Goal: Task Accomplishment & Management: Manage account settings

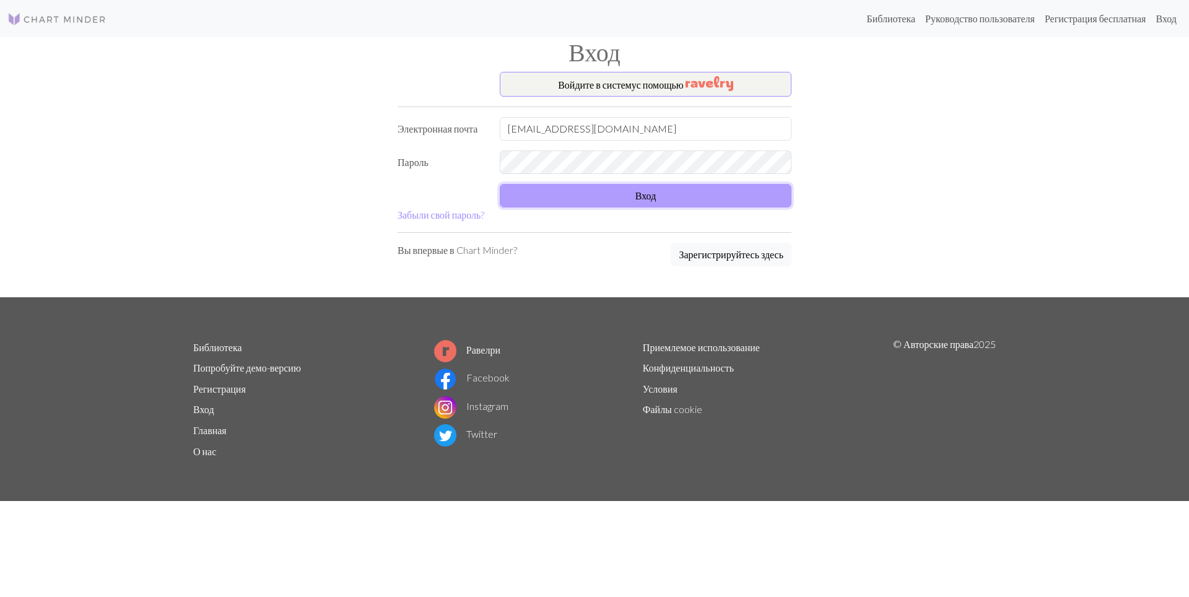
click at [702, 196] on button "Вход" at bounding box center [646, 196] width 292 height 24
click at [627, 194] on button "Вход" at bounding box center [646, 196] width 292 height 24
click at [958, 199] on div "Войдите в систему с помощью Электронная почта nellyfake@outlook.com Пароль Вход…" at bounding box center [594, 184] width 817 height 225
click at [367, 137] on div "Войдите в систему с помощью Электронная почта nellyfake@outlook.com Пароль Вход…" at bounding box center [594, 184] width 817 height 225
click at [637, 181] on form "Войдите в систему с помощью Электронная почта nellyfake@outlook.com Пароль Вход…" at bounding box center [595, 147] width 394 height 150
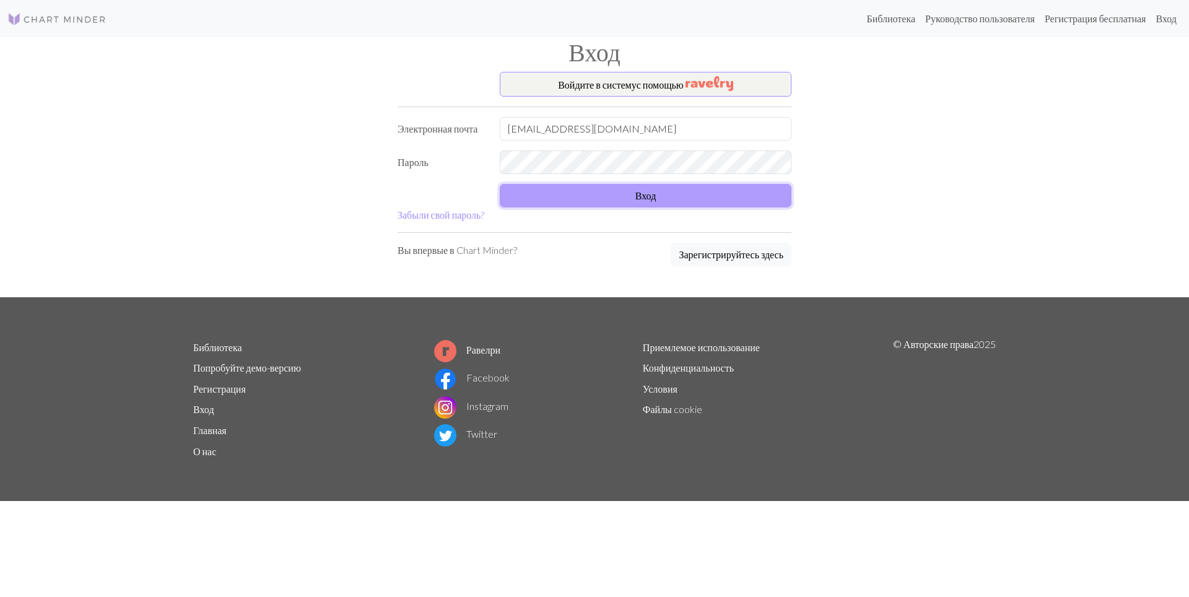
click at [655, 194] on ya-tr-span "Вход" at bounding box center [645, 195] width 21 height 12
click at [692, 198] on button "Вход" at bounding box center [646, 196] width 292 height 24
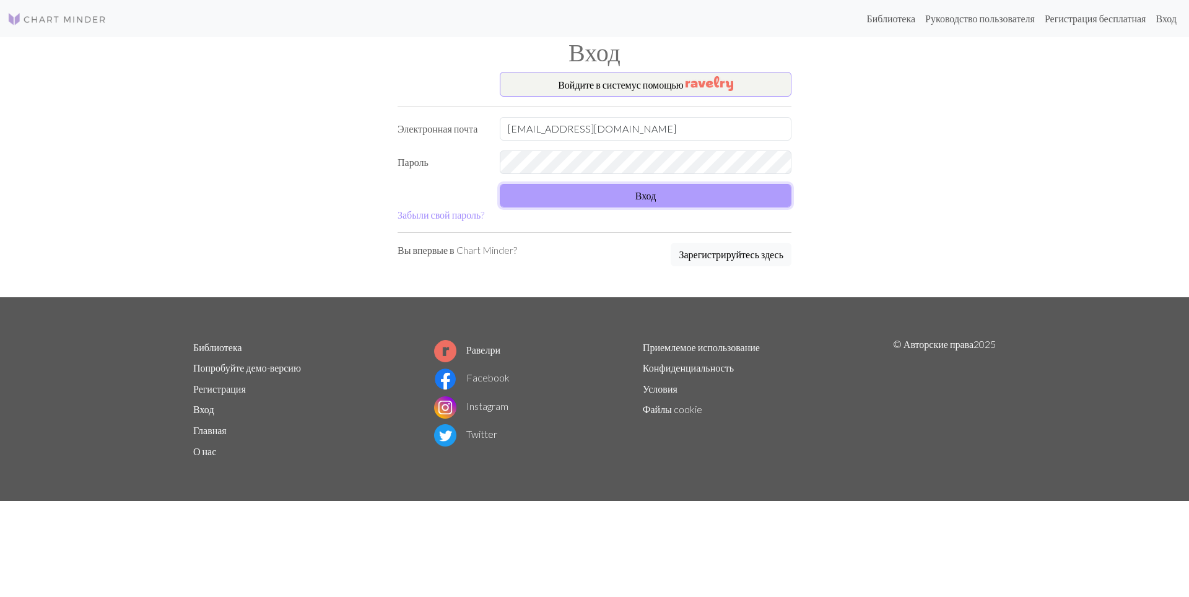
click at [692, 198] on button "Вход" at bounding box center [646, 196] width 292 height 24
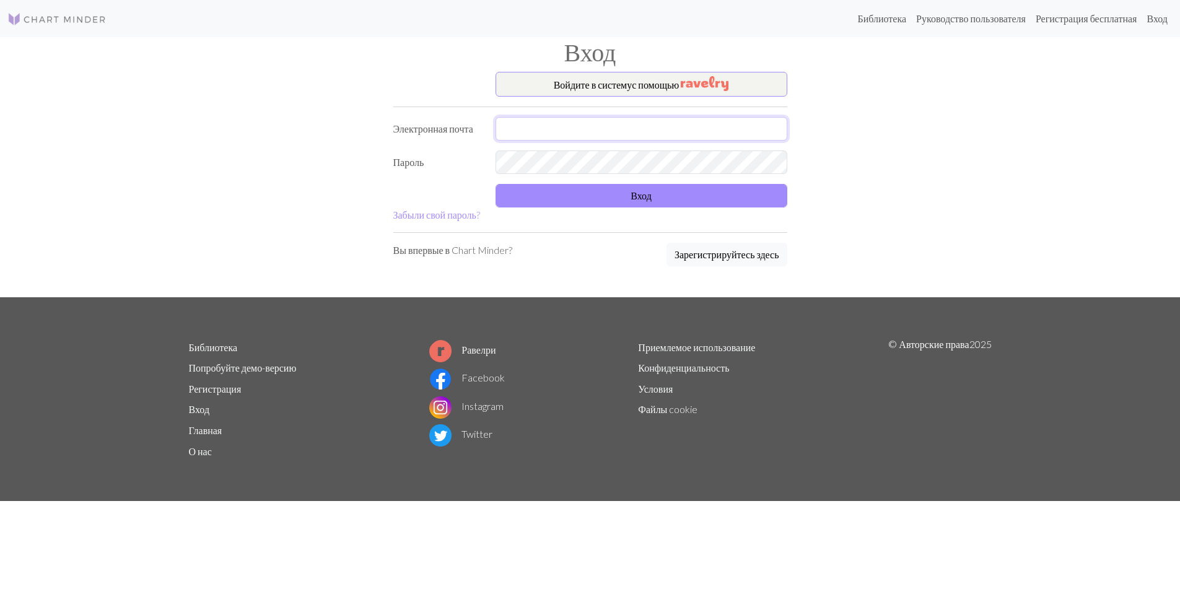
type input "[EMAIL_ADDRESS][DOMAIN_NAME]"
click at [662, 201] on button "Вход" at bounding box center [641, 196] width 292 height 24
click at [614, 199] on button "Вход" at bounding box center [641, 196] width 292 height 24
type input "[EMAIL_ADDRESS][DOMAIN_NAME]"
click at [633, 193] on ya-tr-span "Вход" at bounding box center [640, 195] width 21 height 12
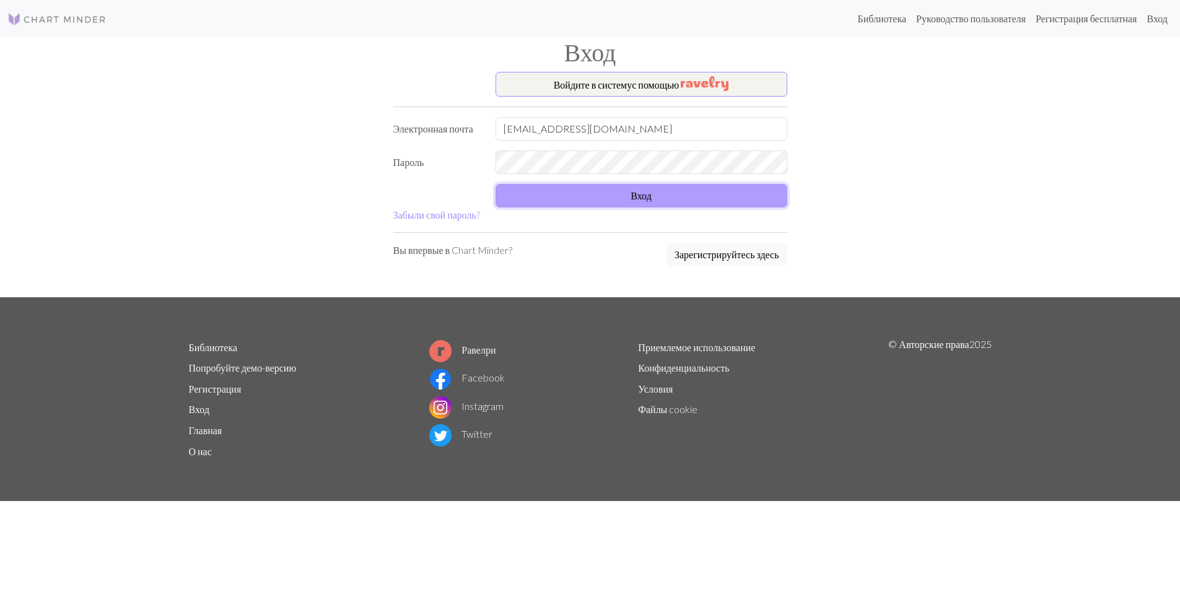
click at [679, 195] on button "Вход" at bounding box center [641, 196] width 292 height 24
type input "[EMAIL_ADDRESS][DOMAIN_NAME]"
click at [604, 192] on button "Вход" at bounding box center [641, 196] width 292 height 24
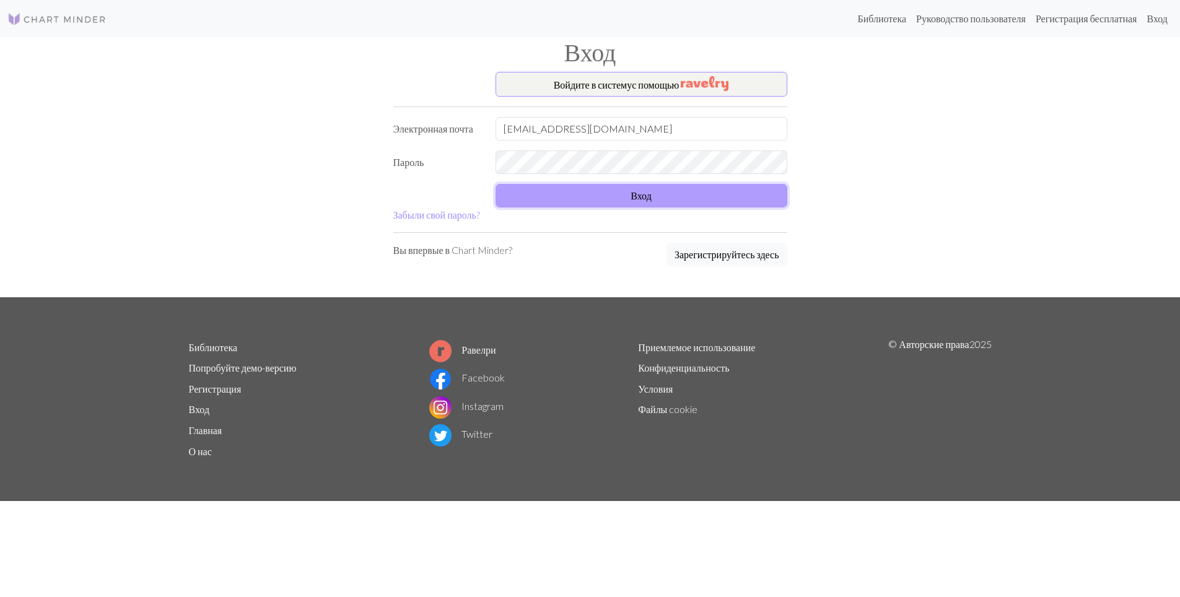
click at [604, 192] on button "Вход" at bounding box center [641, 196] width 292 height 24
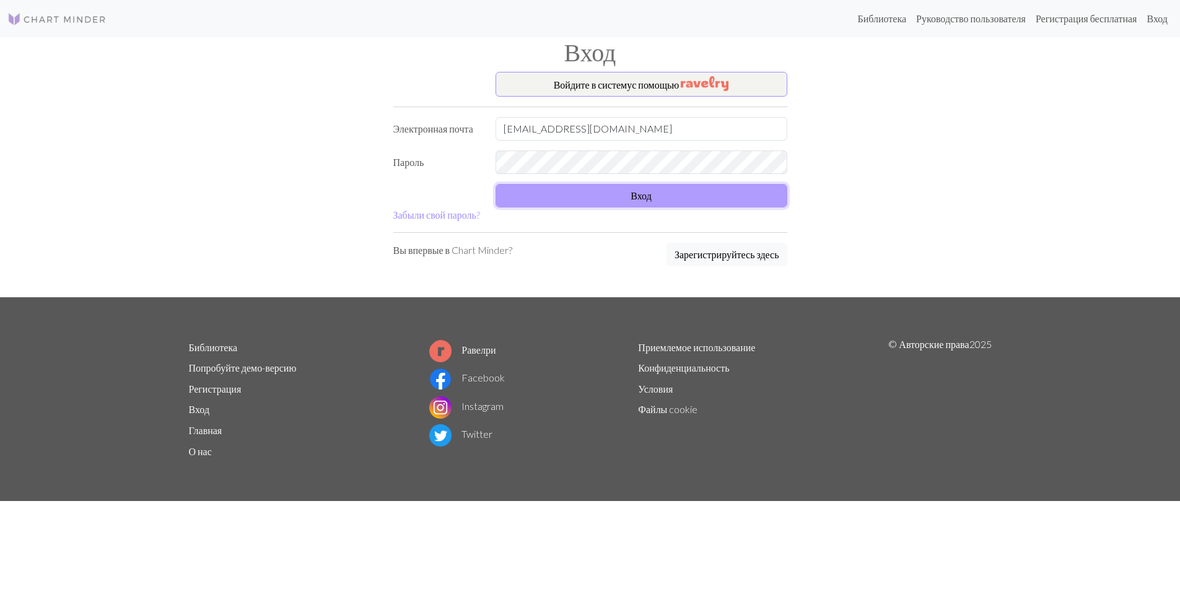
click at [604, 192] on button "Вход" at bounding box center [641, 196] width 292 height 24
type input "[EMAIL_ADDRESS][DOMAIN_NAME]"
click at [648, 195] on button "Вход" at bounding box center [641, 196] width 292 height 24
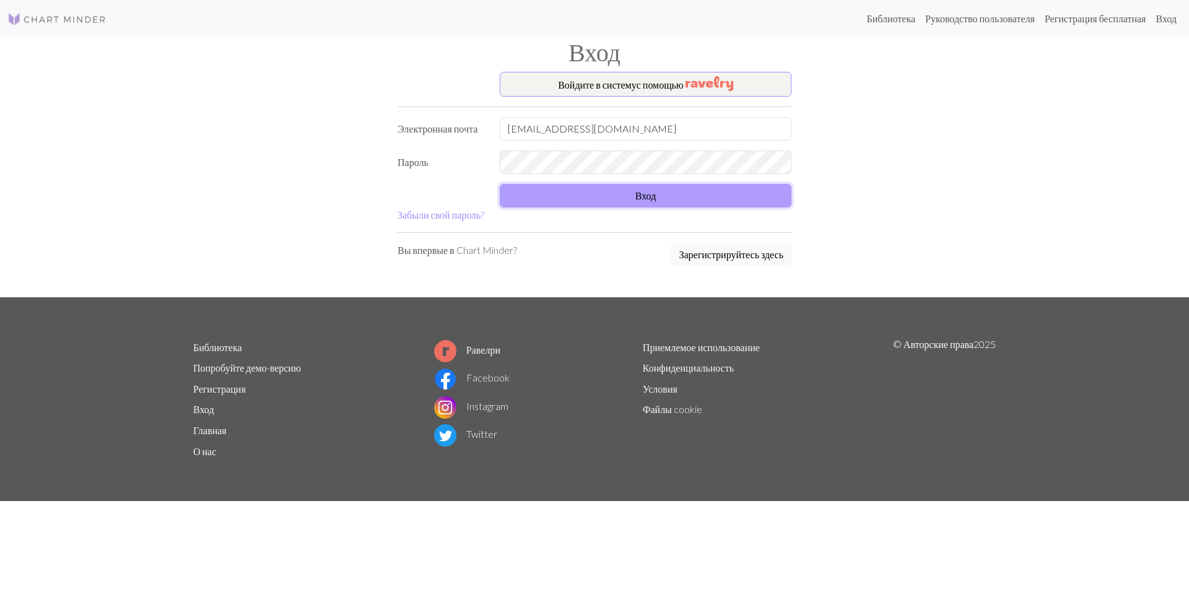
click at [629, 194] on button "Вход" at bounding box center [646, 196] width 292 height 24
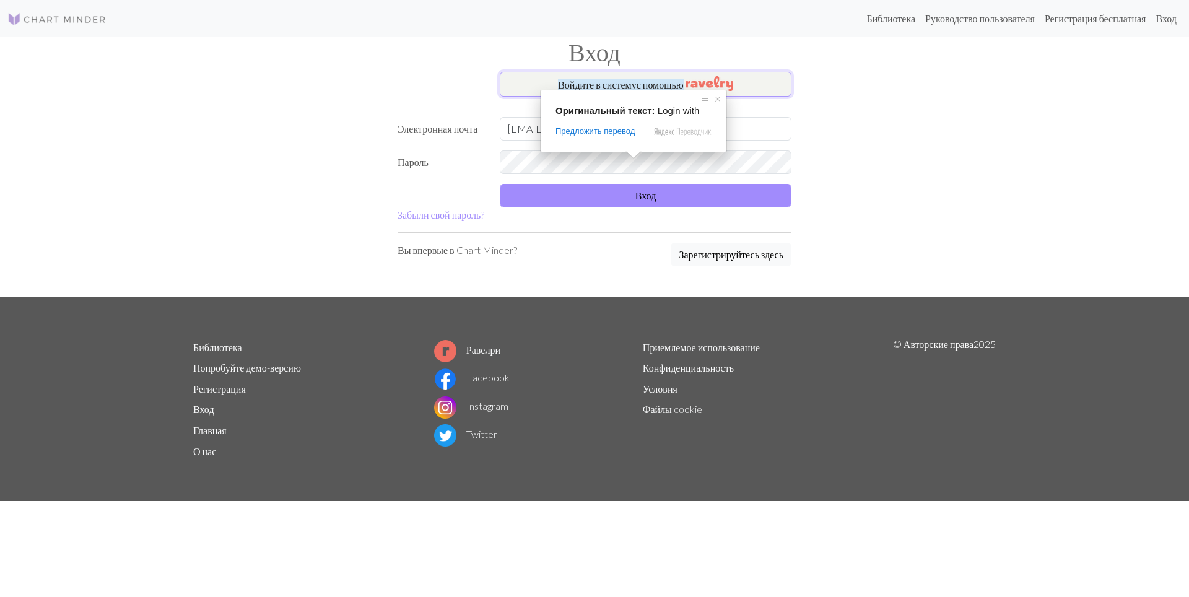
click at [629, 80] on ya-tr-span "Войдите в систему" at bounding box center [597, 85] width 79 height 12
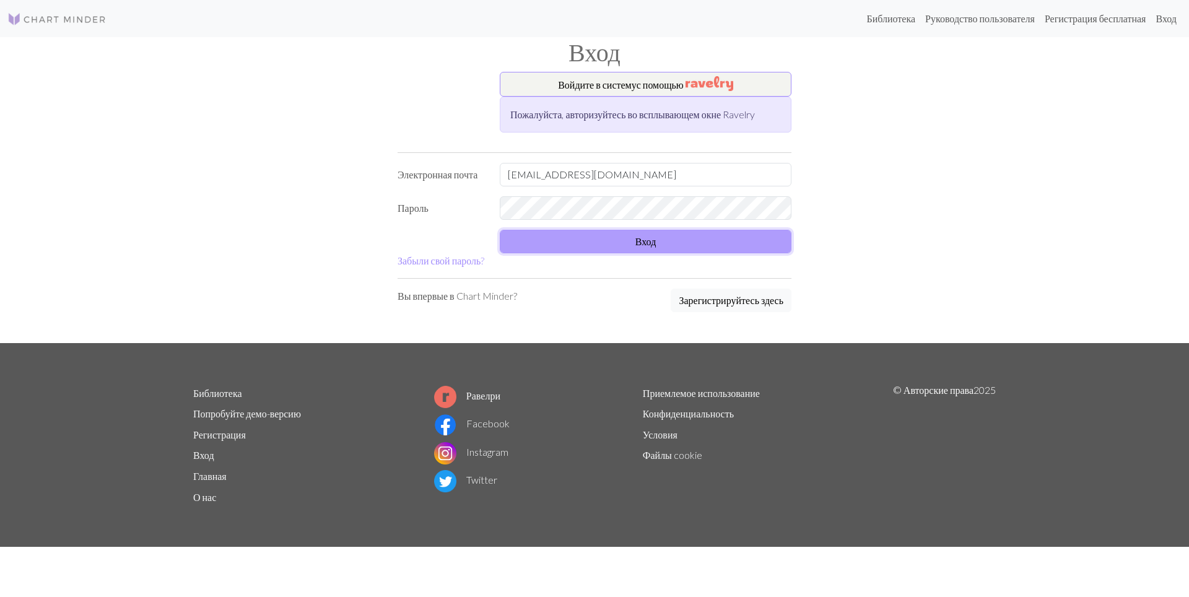
click at [645, 244] on button "Вход" at bounding box center [646, 242] width 292 height 24
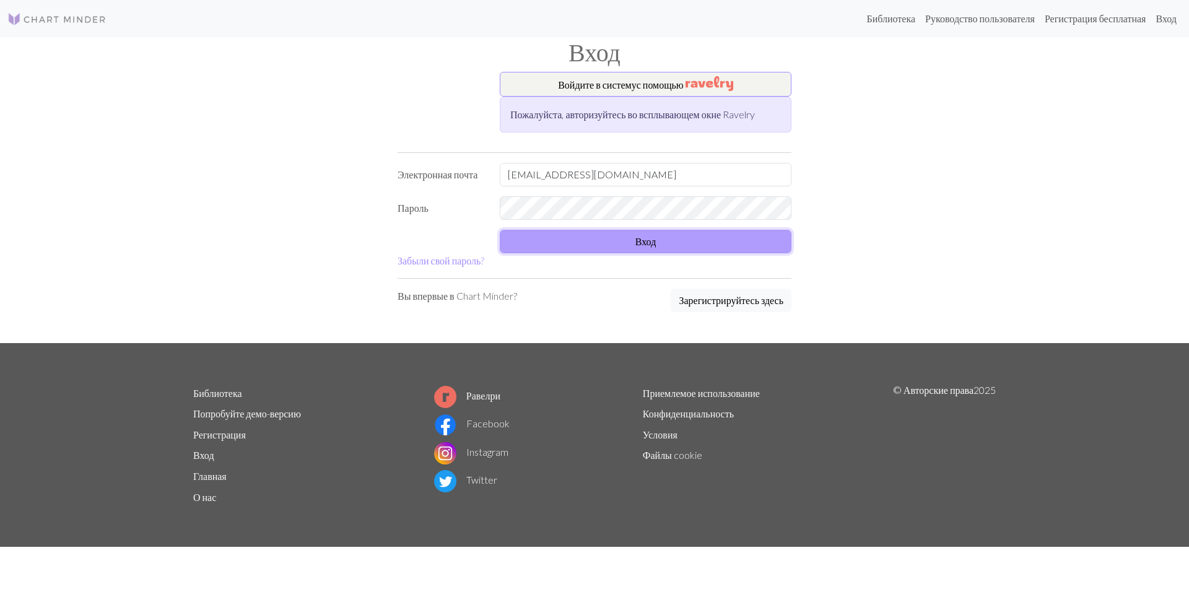
click at [645, 244] on button "Вход" at bounding box center [646, 242] width 292 height 24
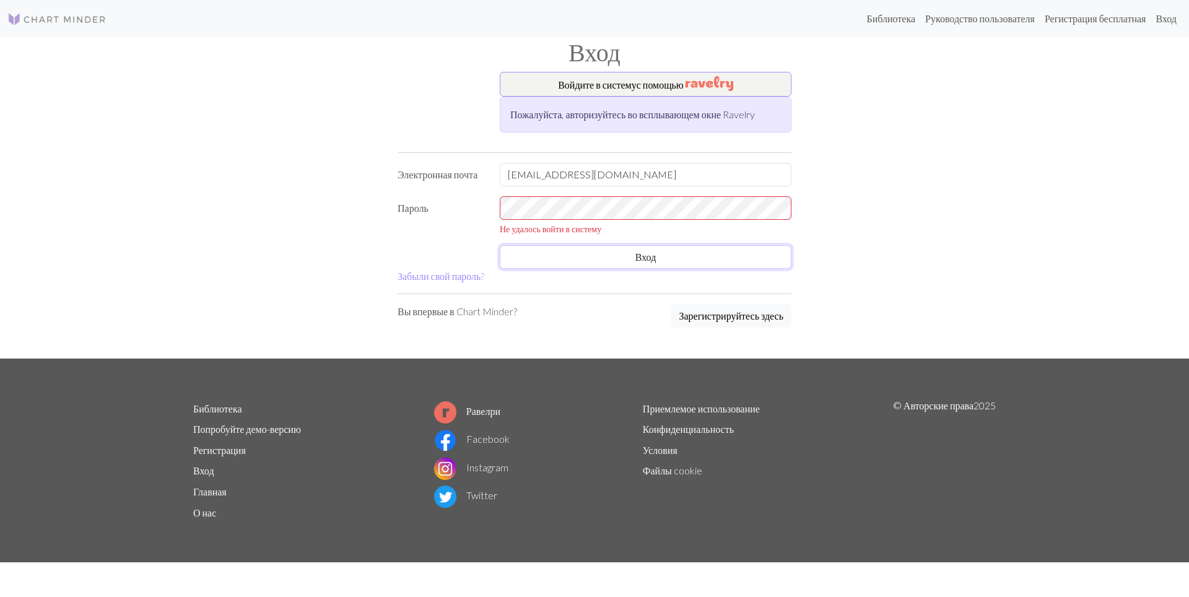
click at [737, 256] on form "Войдите в систему с помощью Пожалуйста, авторизуйтесь во всплывающем окне Ravel…" at bounding box center [595, 178] width 394 height 212
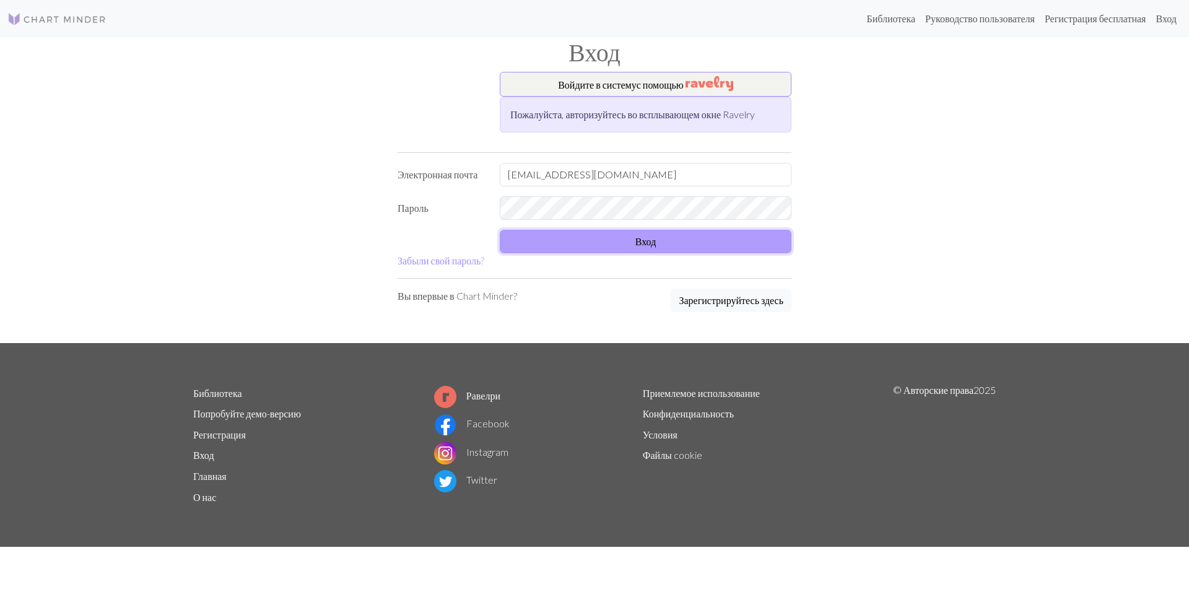
click at [708, 246] on button "Вход" at bounding box center [646, 242] width 292 height 24
click at [635, 235] on button "Вход" at bounding box center [646, 242] width 292 height 24
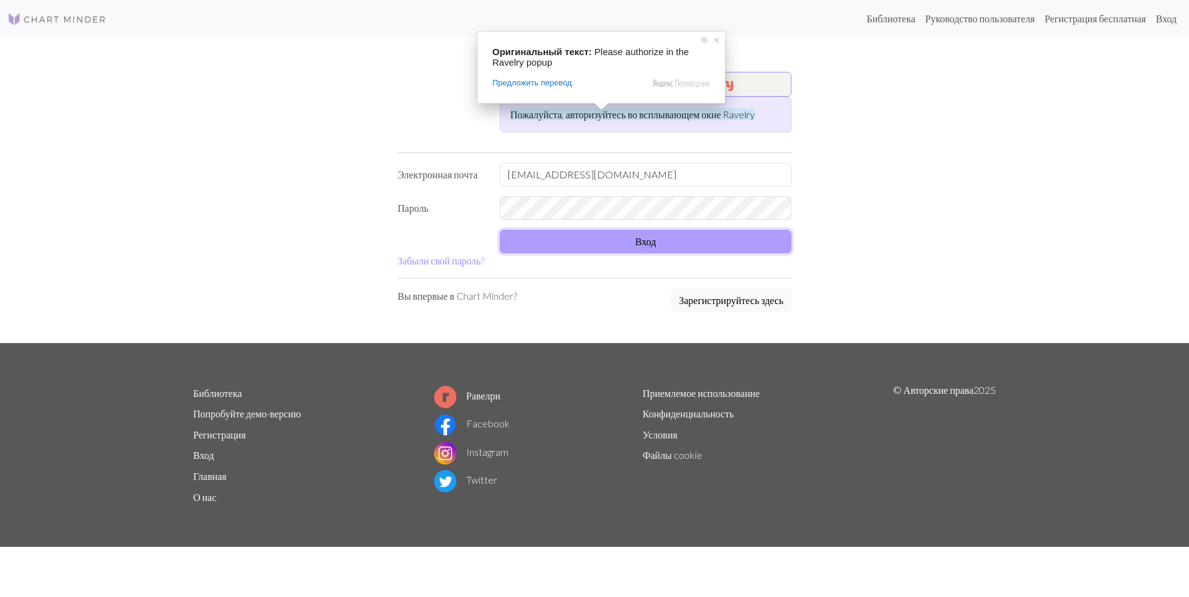
click at [580, 245] on button "Вход" at bounding box center [646, 242] width 292 height 24
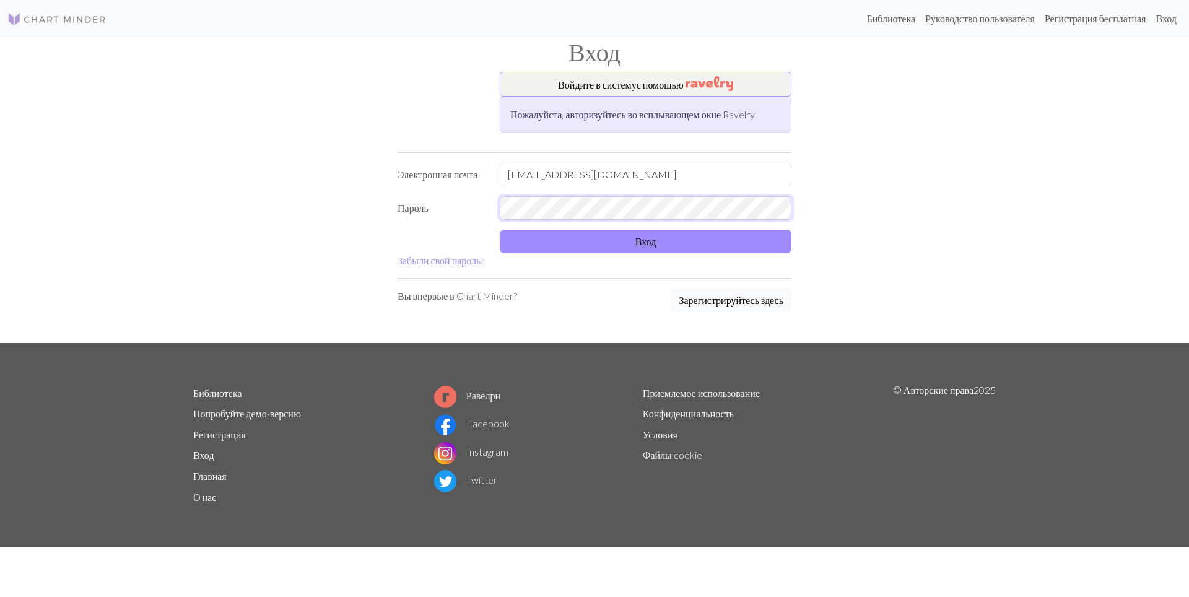
click at [448, 186] on form "Войдите в систему с помощью Пожалуйста, авторизуйтесь во всплывающем окне Ravel…" at bounding box center [595, 170] width 394 height 196
click at [889, 222] on div "Войдите в систему с помощью Пожалуйста, авторизуйтесь во всплывающем окне Ravel…" at bounding box center [594, 207] width 817 height 271
click at [595, 234] on button "Вход" at bounding box center [646, 242] width 292 height 24
click at [224, 383] on li "Библиотека" at bounding box center [247, 393] width 108 height 21
click at [224, 390] on link "Библиотека" at bounding box center [217, 393] width 49 height 12
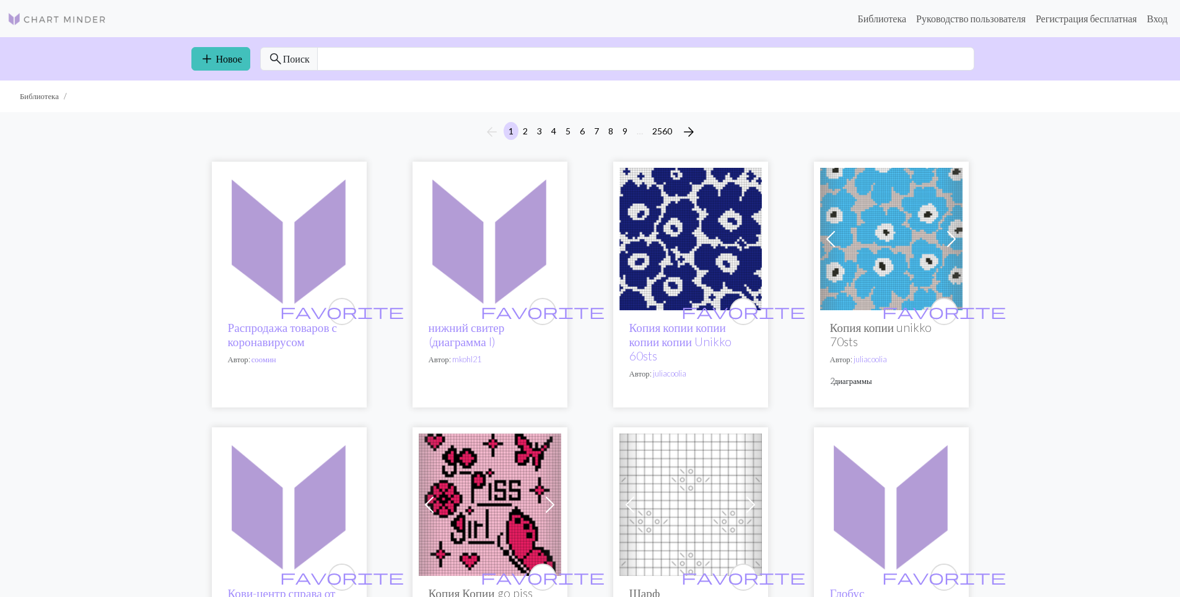
click at [692, 248] on img at bounding box center [690, 239] width 142 height 142
click at [80, 20] on img at bounding box center [56, 19] width 99 height 15
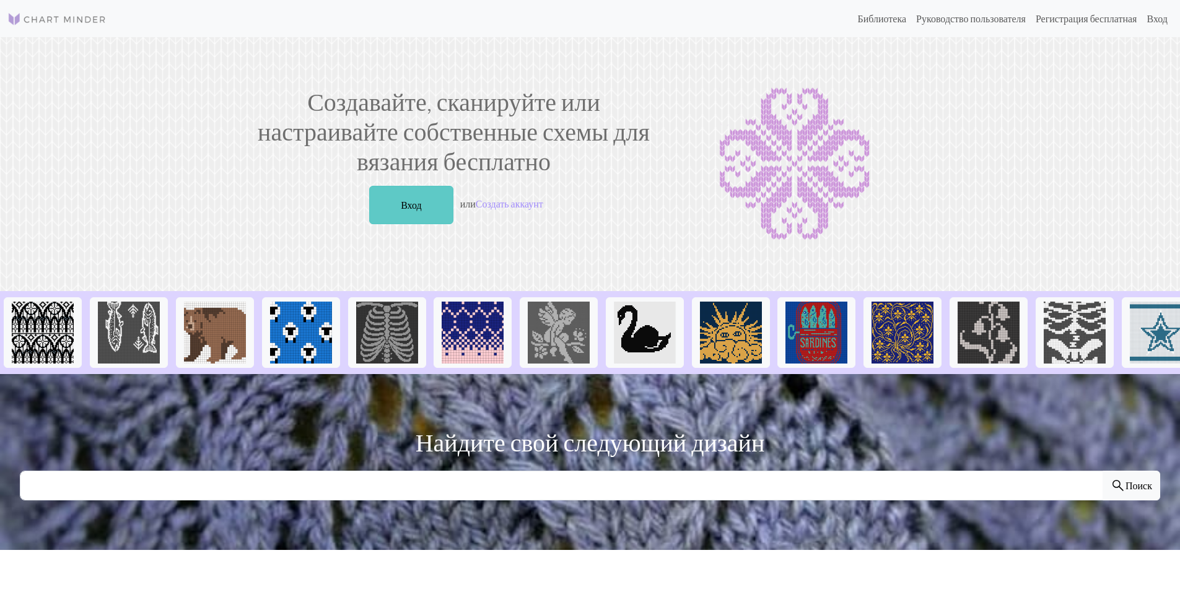
click at [430, 207] on link "Вход" at bounding box center [411, 205] width 84 height 38
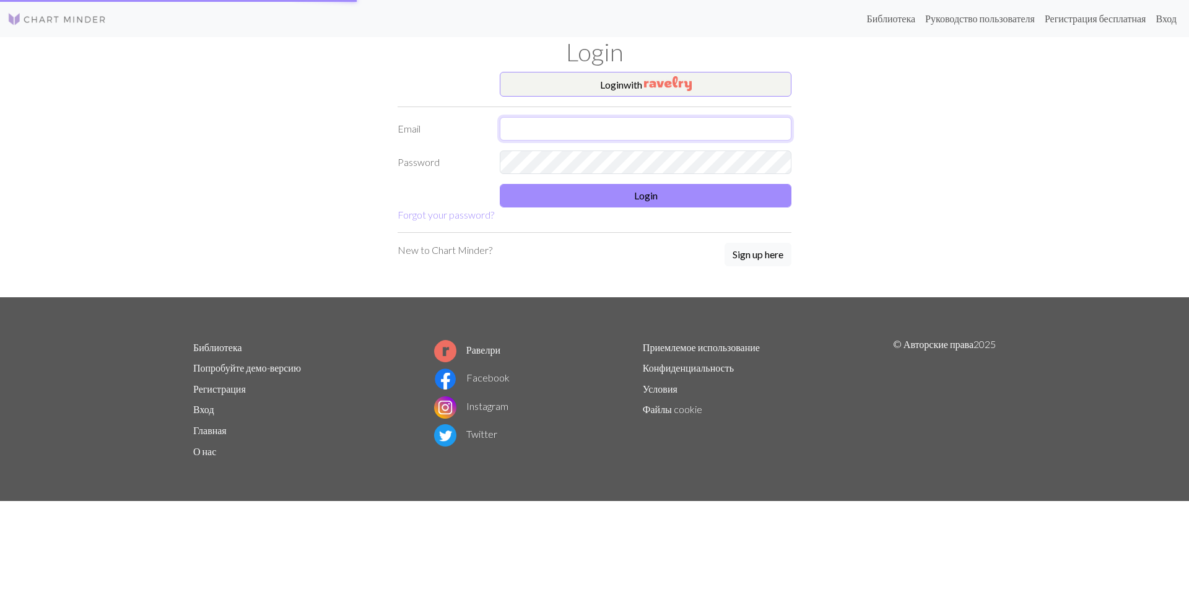
type input "[EMAIL_ADDRESS][DOMAIN_NAME]"
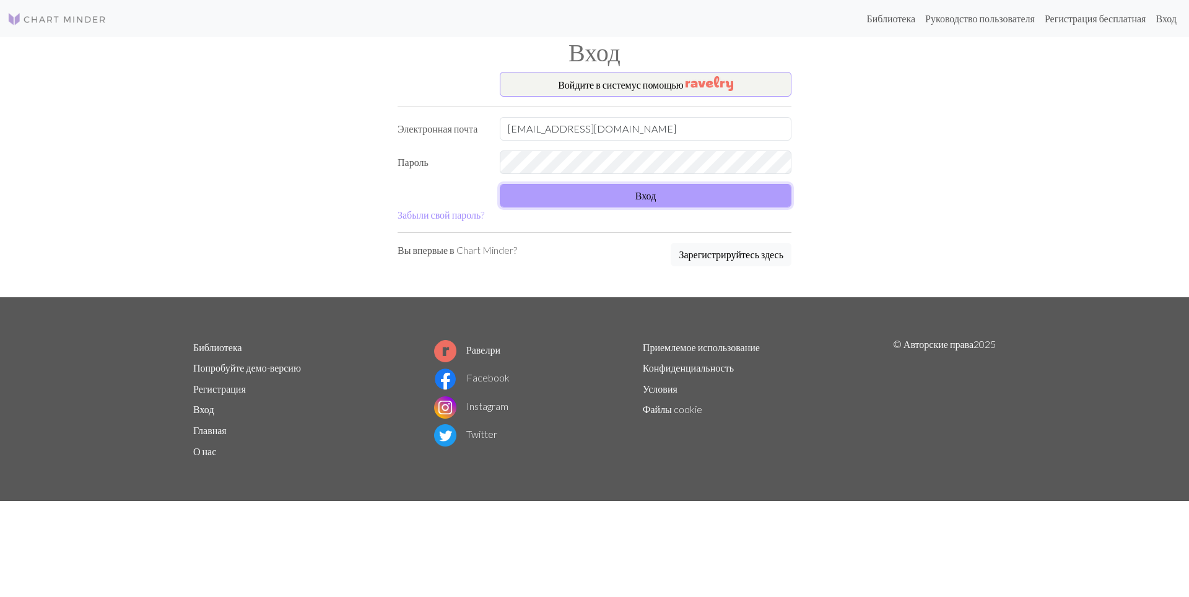
click at [603, 195] on button "Вход" at bounding box center [646, 196] width 292 height 24
click at [619, 206] on button "Вход" at bounding box center [646, 196] width 292 height 24
click at [618, 199] on button "Вход" at bounding box center [646, 196] width 292 height 24
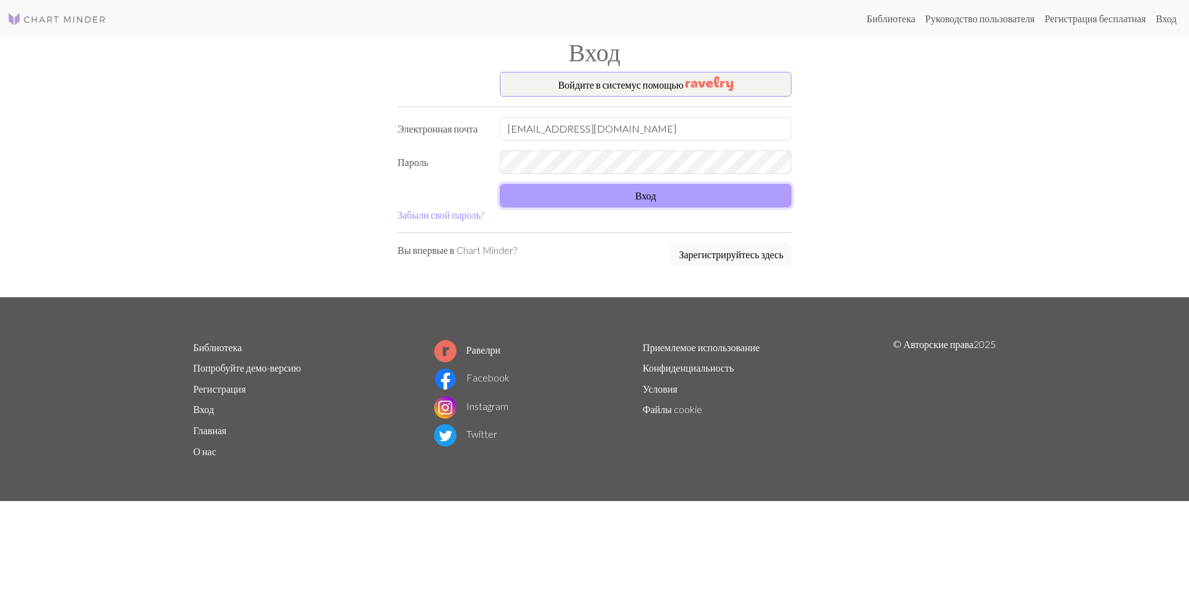
click at [618, 199] on button "Вход" at bounding box center [646, 196] width 292 height 24
click at [589, 200] on button "Вход" at bounding box center [646, 196] width 292 height 24
click at [637, 194] on button "Вход" at bounding box center [646, 196] width 292 height 24
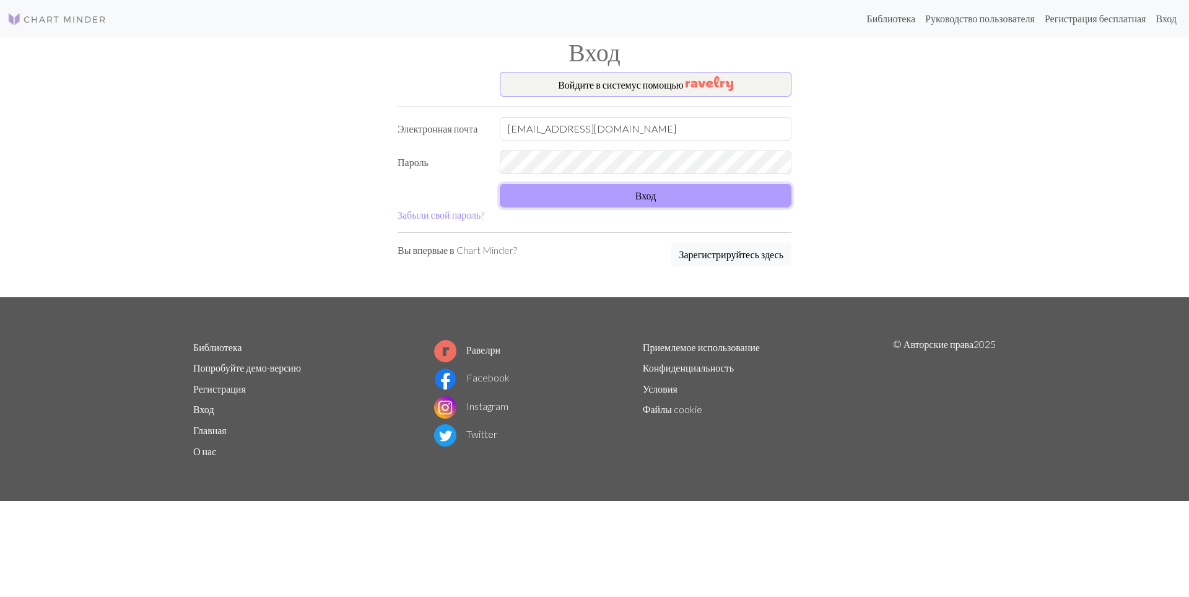
click at [650, 205] on button "Вход" at bounding box center [646, 196] width 292 height 24
click at [575, 197] on button "Вход" at bounding box center [646, 196] width 292 height 24
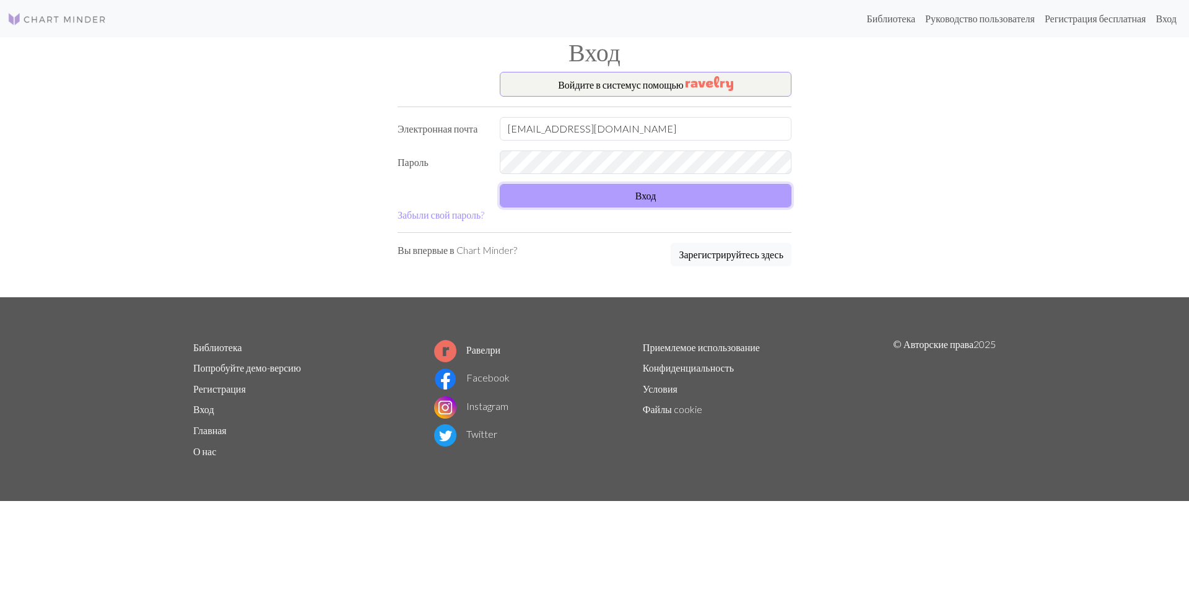
click at [575, 197] on button "Вход" at bounding box center [646, 196] width 292 height 24
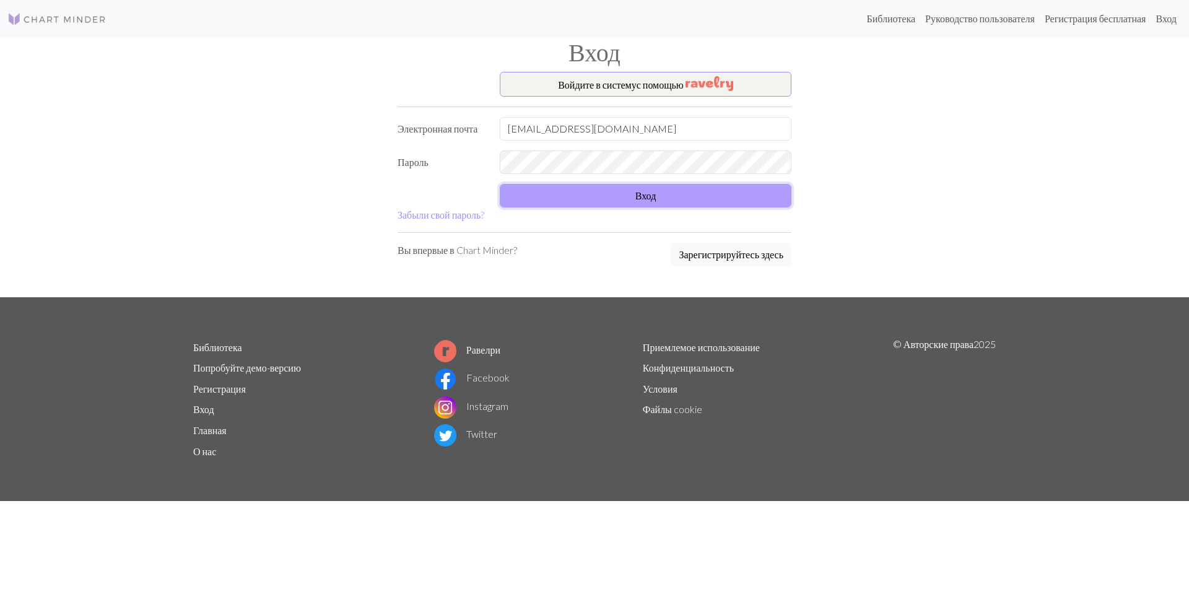
click at [575, 197] on button "Вход" at bounding box center [646, 196] width 292 height 24
click at [575, 198] on button "Вход" at bounding box center [646, 196] width 292 height 24
click at [648, 192] on button "Вход" at bounding box center [646, 196] width 292 height 24
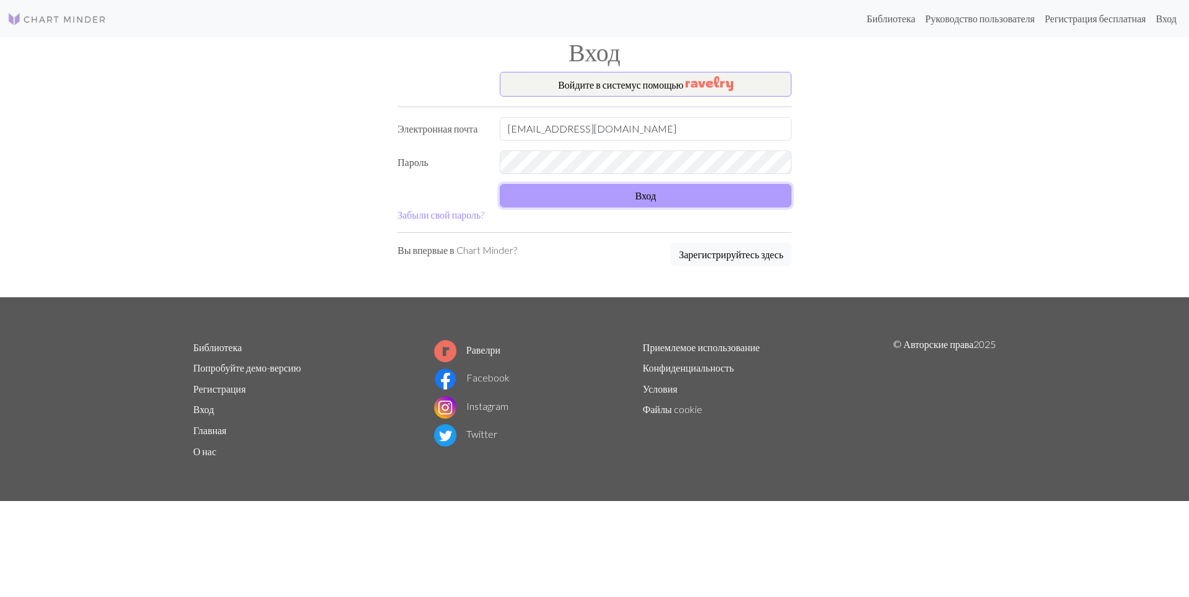
click at [648, 192] on button "Вход" at bounding box center [646, 196] width 292 height 24
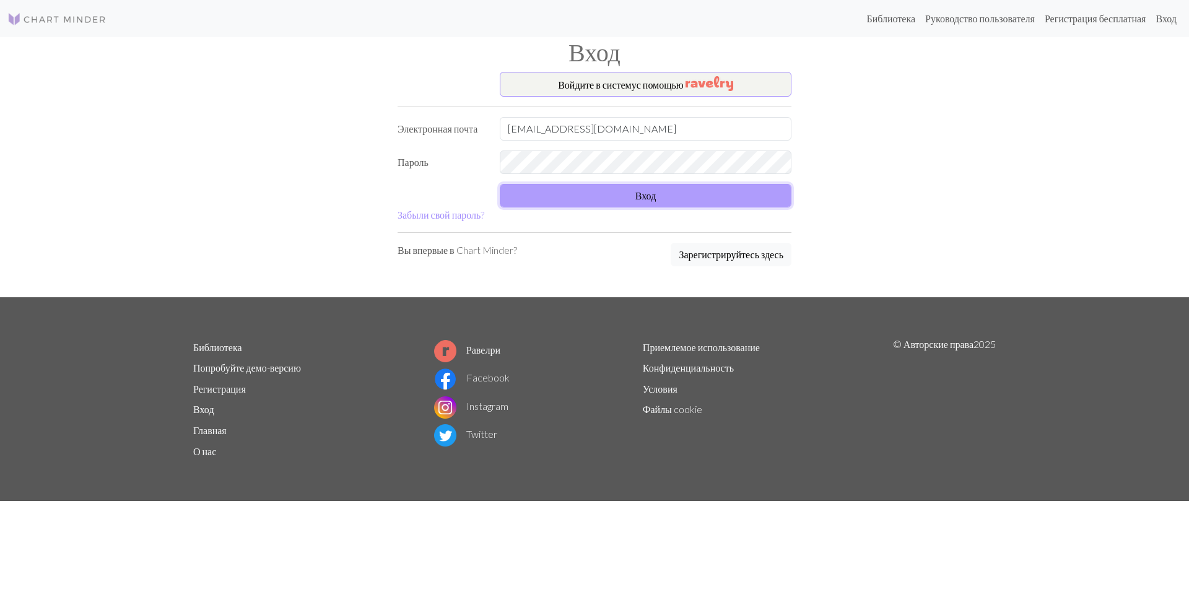
click at [648, 192] on button "Вход" at bounding box center [646, 196] width 292 height 24
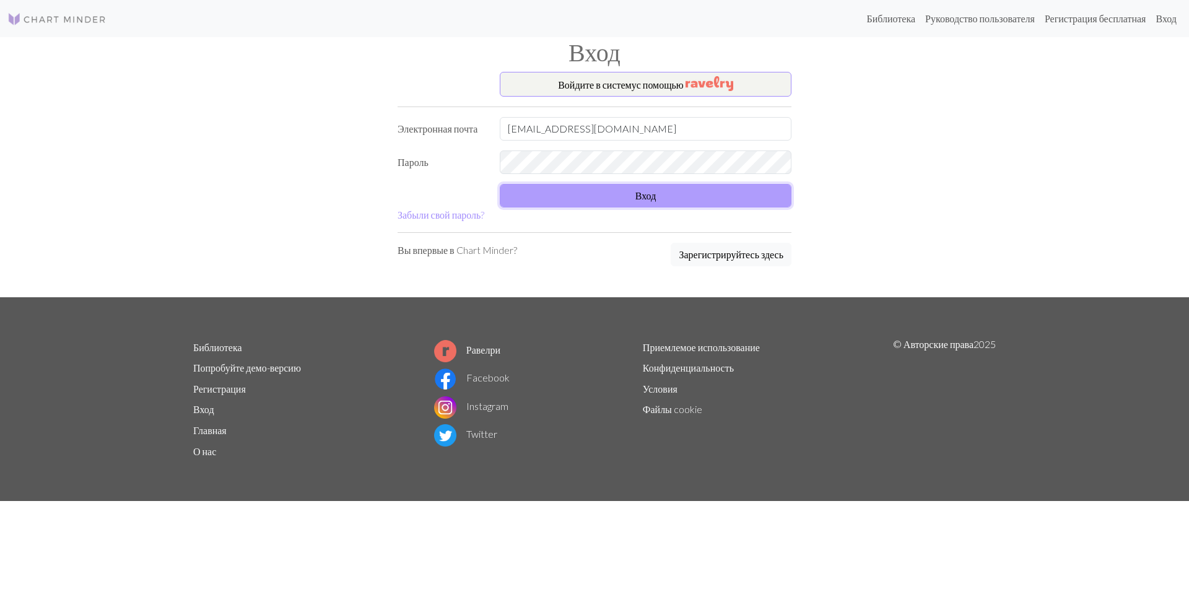
click at [648, 192] on button "Вход" at bounding box center [646, 196] width 292 height 24
click at [648, 192] on form "Войдите в систему с помощью Электронная почта nellyfake@outlook.com Пароль Вход…" at bounding box center [595, 147] width 394 height 150
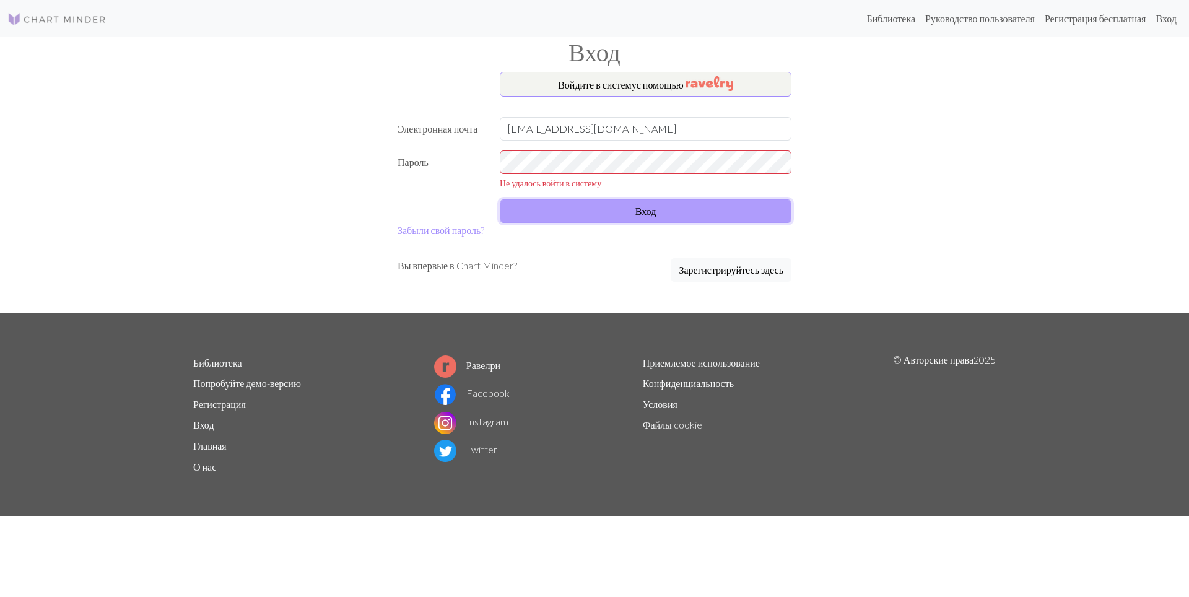
click at [683, 211] on button "Вход" at bounding box center [646, 211] width 292 height 24
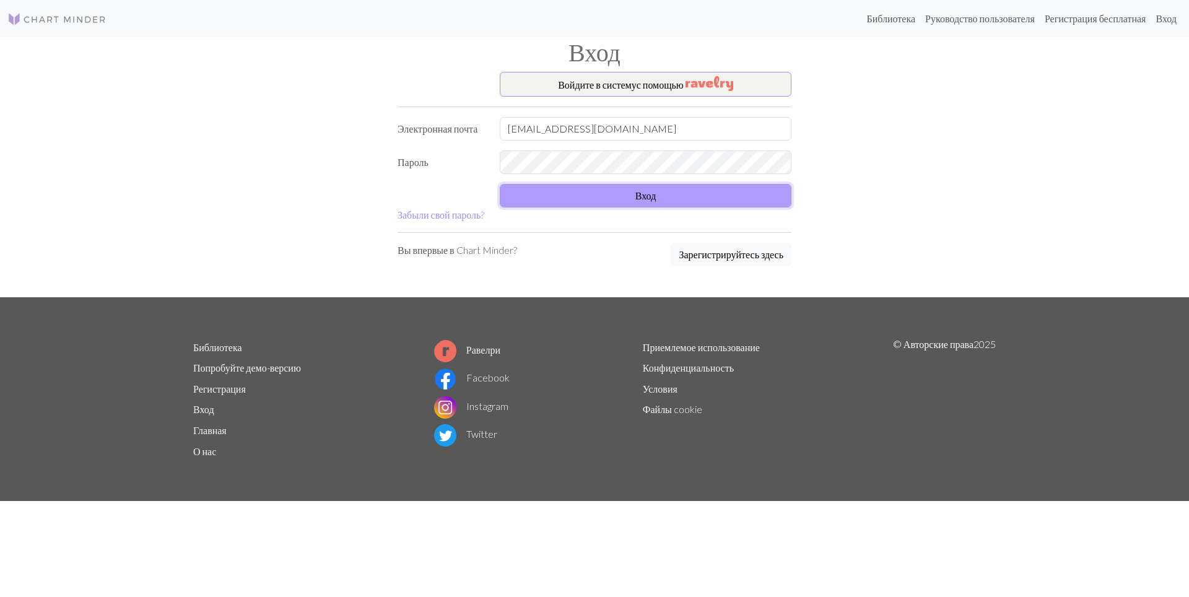
click at [664, 204] on button "Вход" at bounding box center [646, 196] width 292 height 24
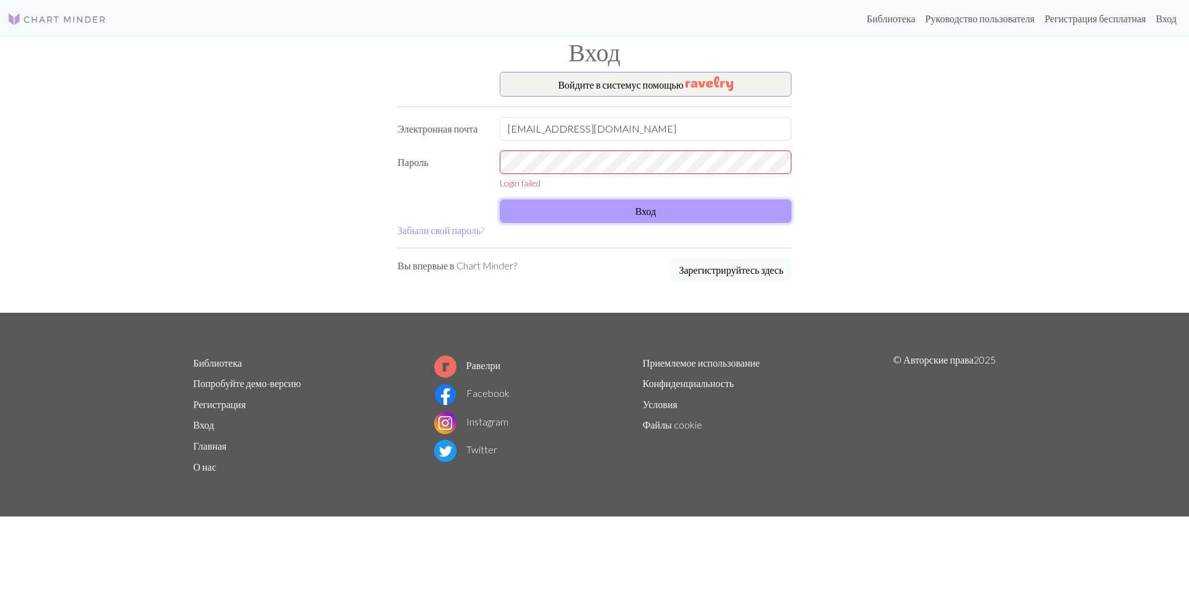
click at [664, 204] on button "Вход" at bounding box center [646, 211] width 292 height 24
click at [534, 183] on ya-tr-span "Не удалось войти в систему" at bounding box center [551, 183] width 102 height 11
click at [459, 152] on div "Пароль Не удалось войти в систему" at bounding box center [594, 169] width 409 height 39
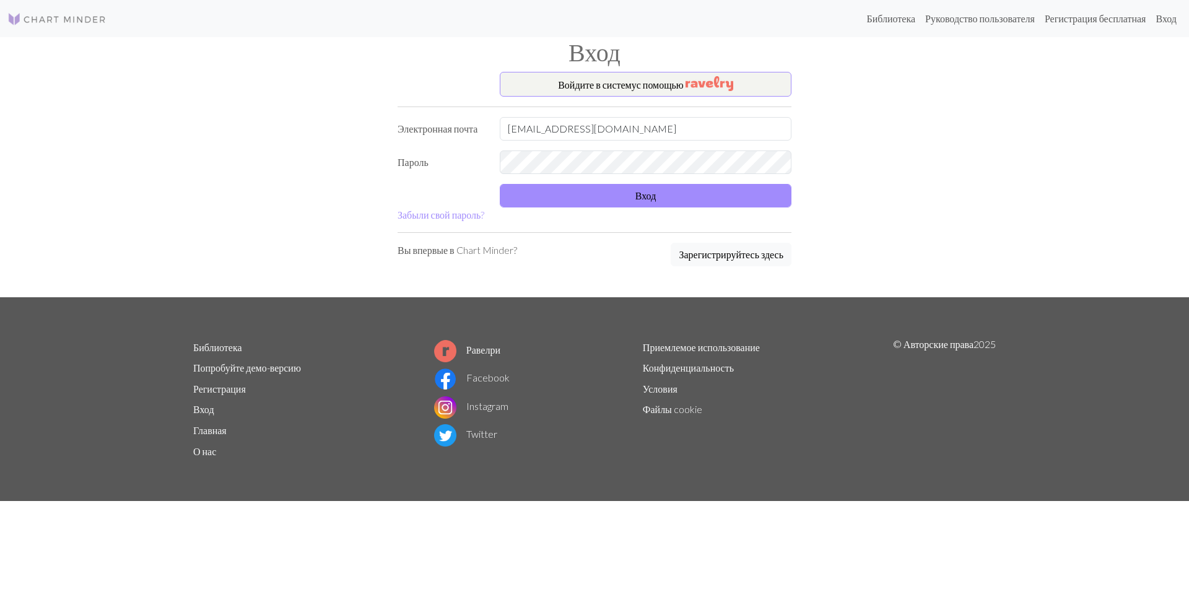
click at [572, 208] on form "Войдите в систему с помощью Электронная почта nellyfake@outlook.com Пароль Вход…" at bounding box center [595, 147] width 394 height 150
click at [570, 198] on button "Вход" at bounding box center [646, 196] width 292 height 24
click at [675, 206] on button "Вход" at bounding box center [646, 196] width 292 height 24
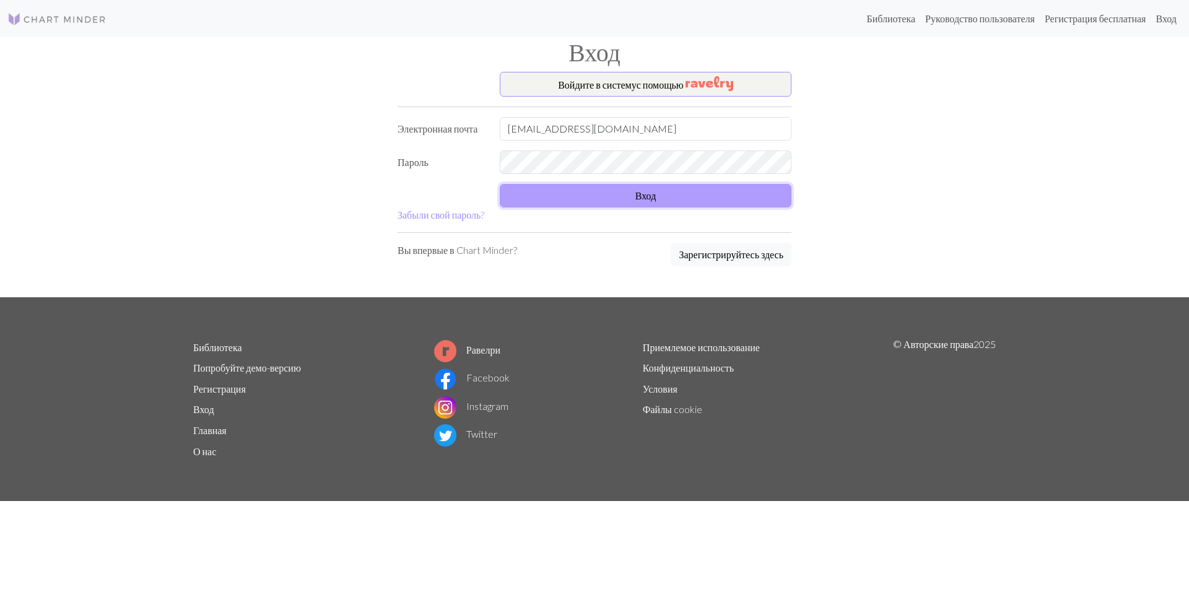
click at [675, 206] on button "Вход" at bounding box center [646, 196] width 292 height 24
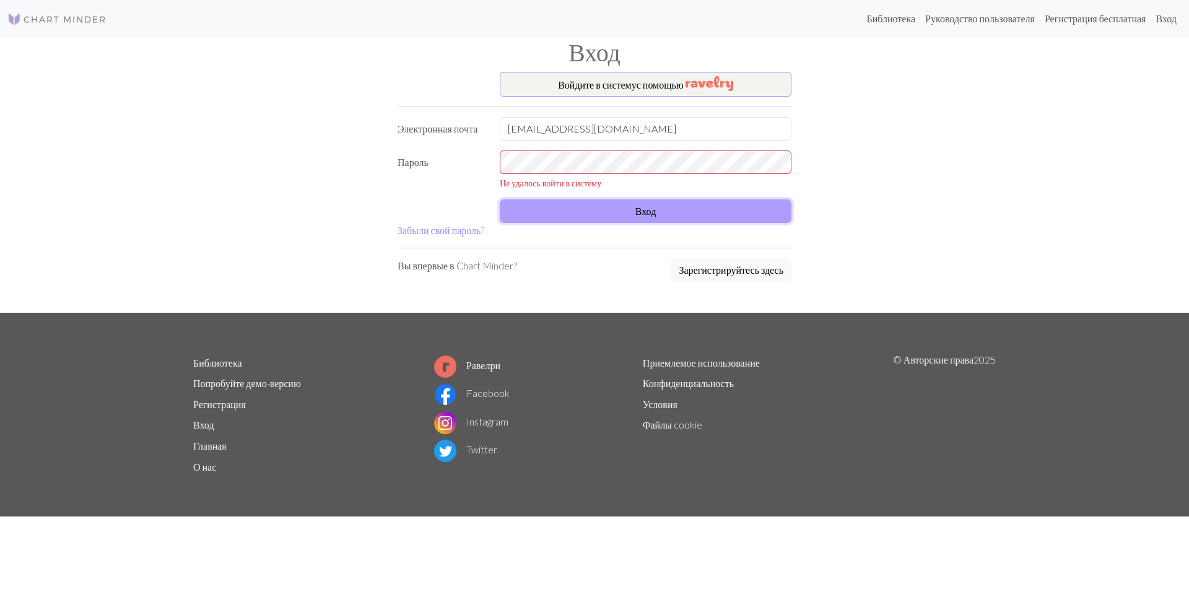
click at [583, 209] on button "Вход" at bounding box center [646, 211] width 292 height 24
click at [583, 205] on button "Вход" at bounding box center [646, 211] width 292 height 24
drag, startPoint x: 645, startPoint y: 129, endPoint x: 367, endPoint y: 97, distance: 279.9
click at [370, 97] on div "Войдите в систему с помощью Электронная почта nellyfake@outlook.com Пароль Не у…" at bounding box center [594, 192] width 817 height 241
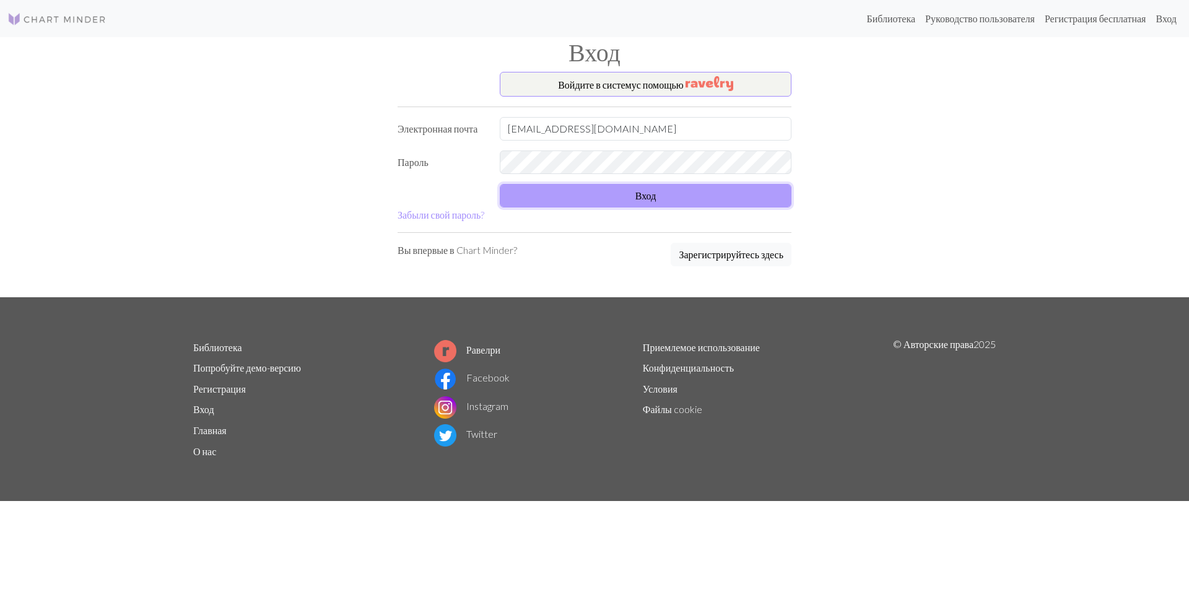
click at [590, 208] on form "Войдите в систему с помощью Электронная почта nellyfake@outlook.com Пароль Вход…" at bounding box center [595, 147] width 394 height 150
click at [591, 196] on button "Вход" at bounding box center [646, 196] width 292 height 24
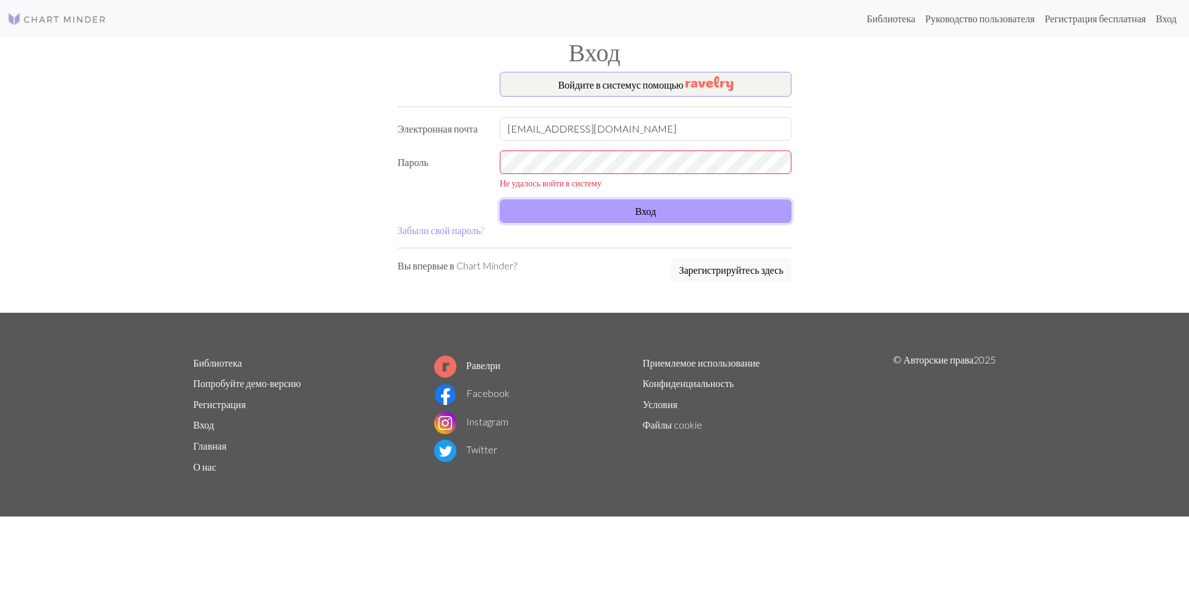
click at [568, 210] on button "Вход" at bounding box center [646, 211] width 292 height 24
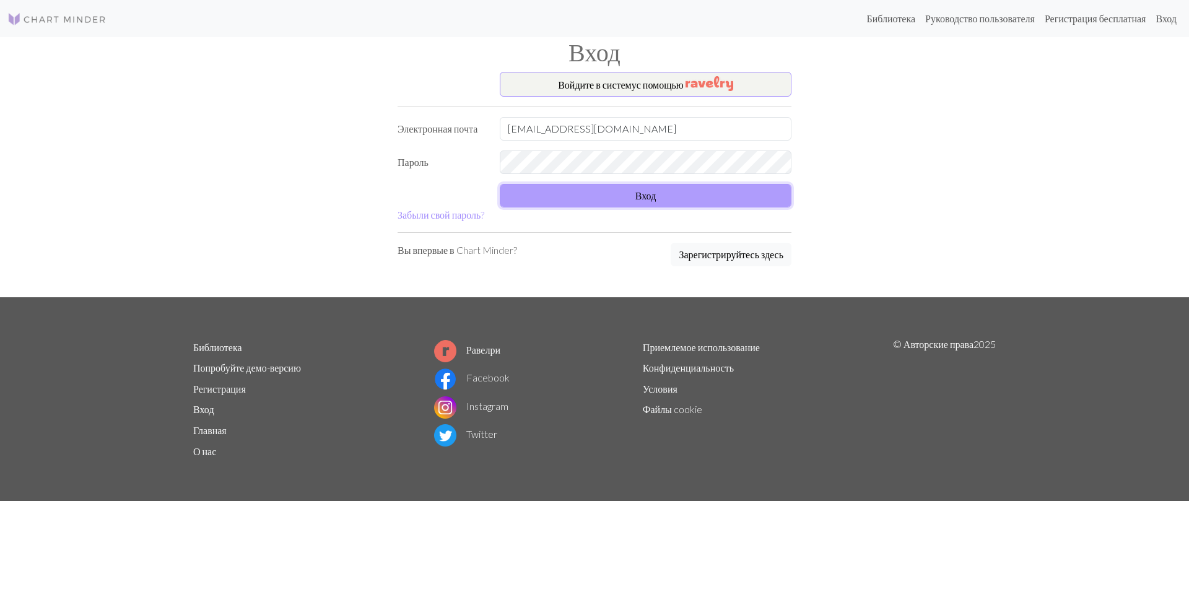
click at [567, 196] on button "Вход" at bounding box center [646, 196] width 292 height 24
click at [567, 196] on form "Войдите в систему с помощью Электронная почта nellyfake@outlook.com Пароль Вход…" at bounding box center [595, 147] width 394 height 150
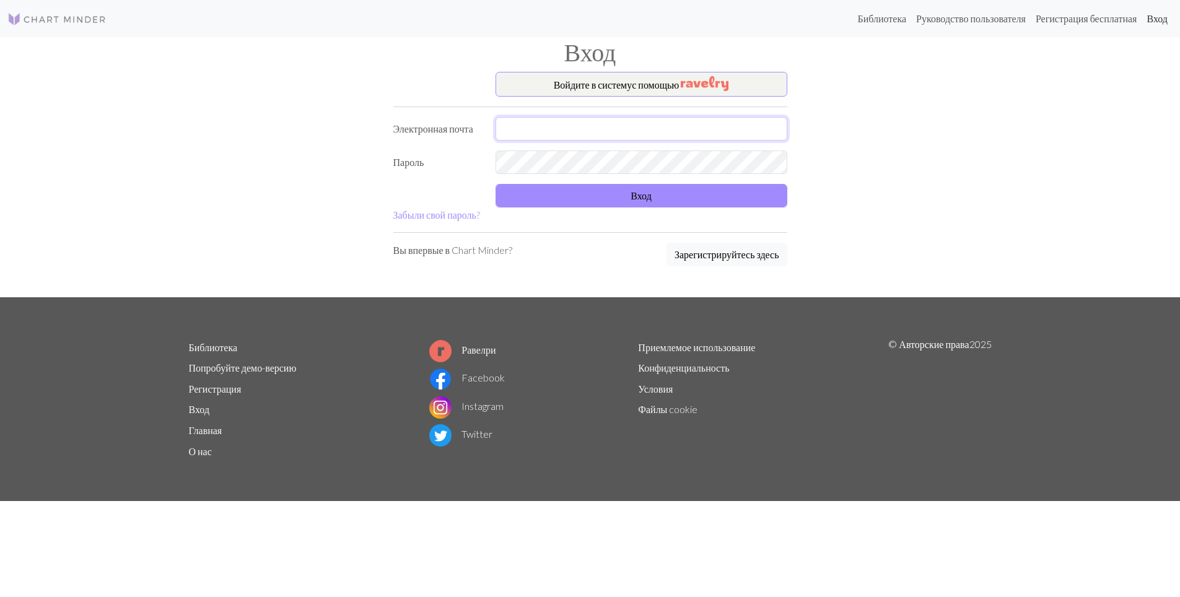
type input "[EMAIL_ADDRESS][DOMAIN_NAME]"
click at [1149, 19] on ya-tr-span "Вход" at bounding box center [1156, 18] width 21 height 12
click at [1154, 22] on ya-tr-span "Вход" at bounding box center [1156, 18] width 21 height 12
click at [1102, 21] on ya-tr-span "Регистрация бесплатная" at bounding box center [1086, 18] width 102 height 12
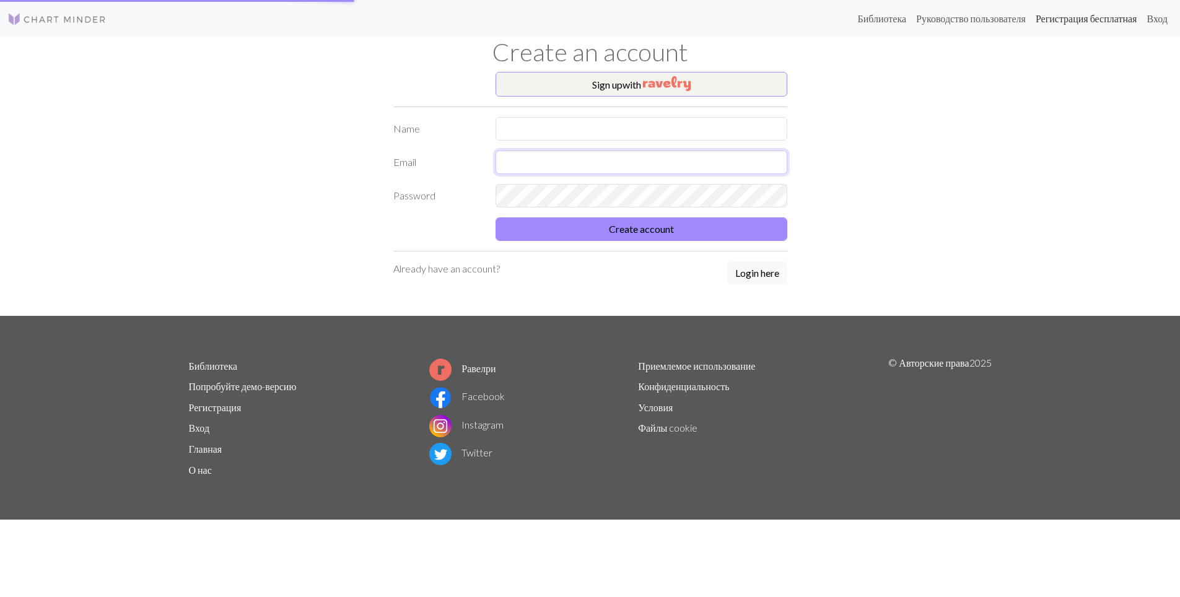
type input "[EMAIL_ADDRESS][DOMAIN_NAME]"
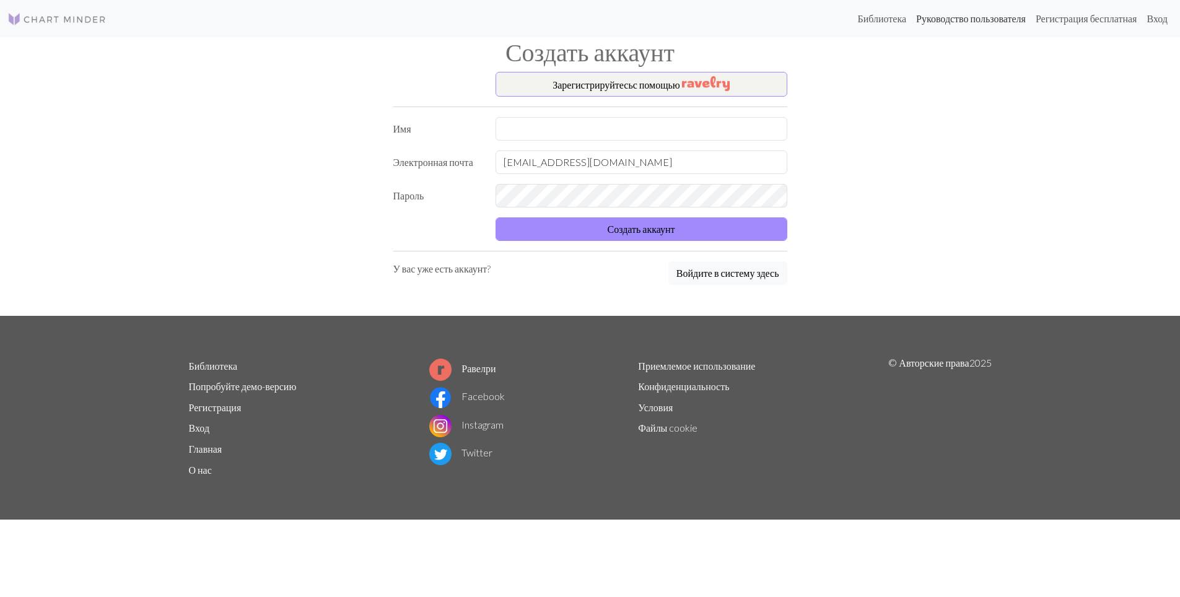
click at [955, 22] on ya-tr-span "Руководство пользователя" at bounding box center [971, 18] width 110 height 12
click at [857, 18] on ya-tr-span "Библиотека" at bounding box center [881, 18] width 49 height 12
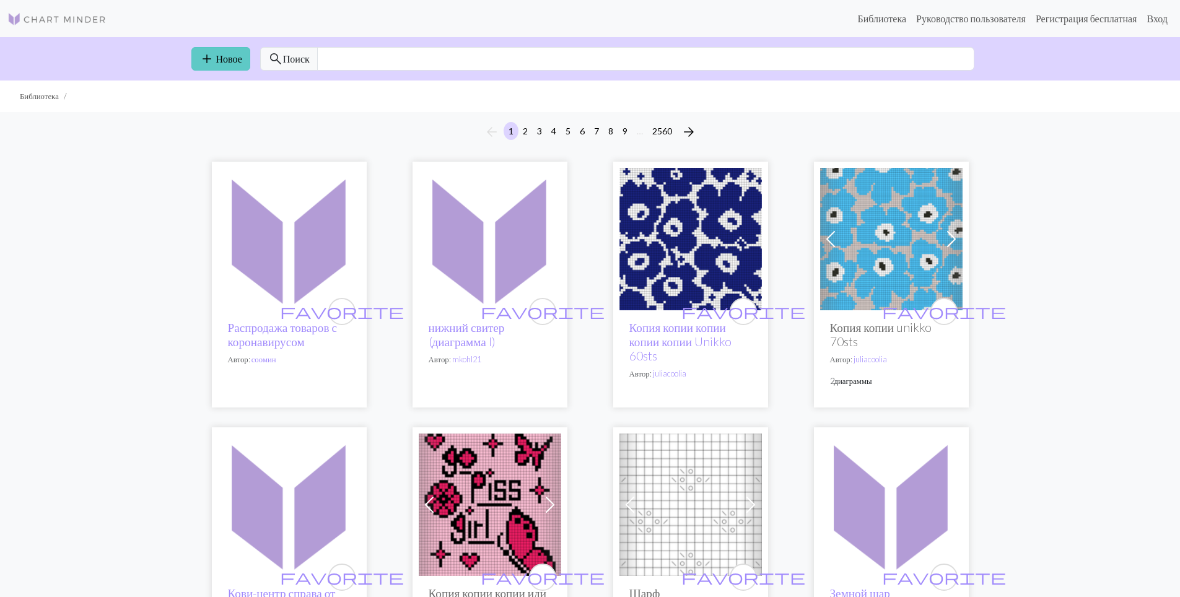
click at [233, 62] on ya-tr-span "Новое" at bounding box center [229, 59] width 26 height 12
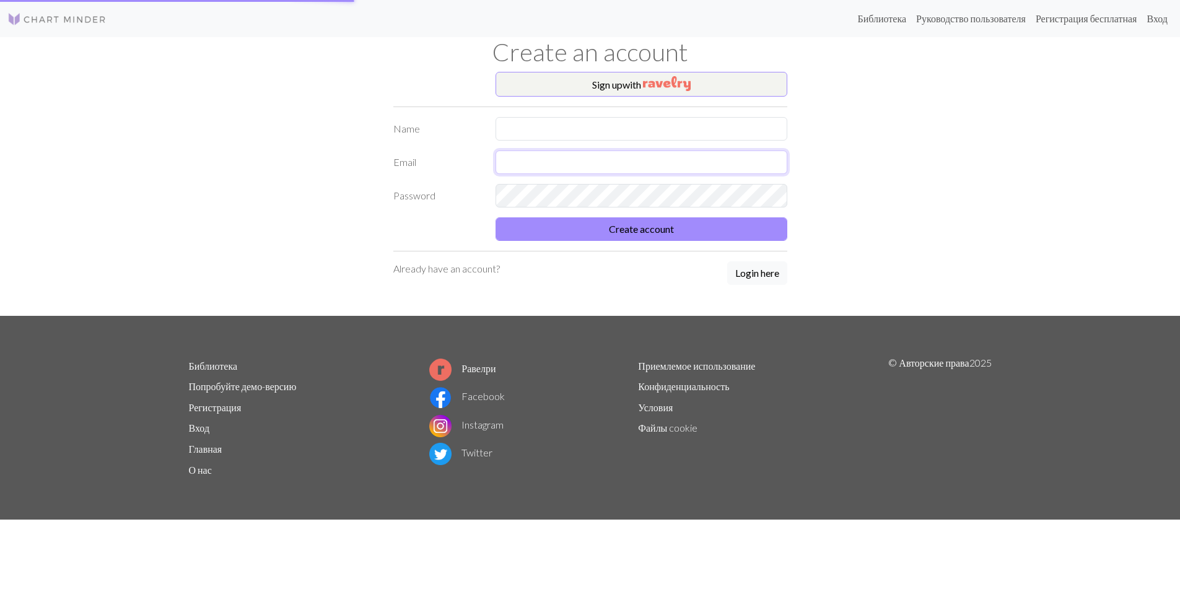
type input "[EMAIL_ADDRESS][DOMAIN_NAME]"
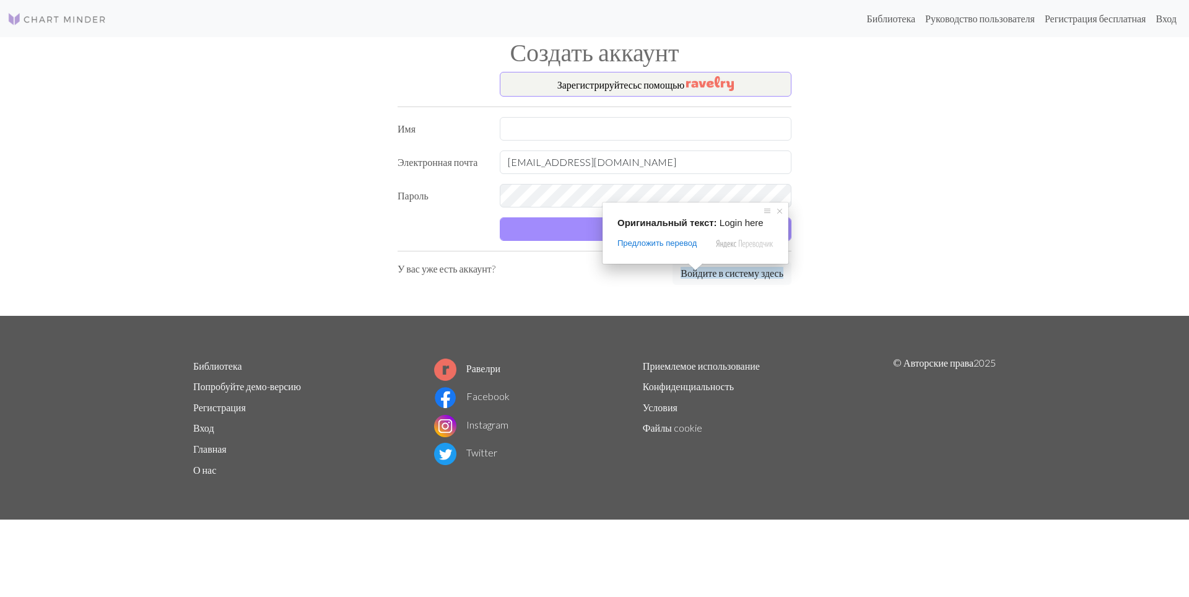
click at [695, 274] on ya-tr-span "Войдите в систему здесь" at bounding box center [732, 273] width 103 height 12
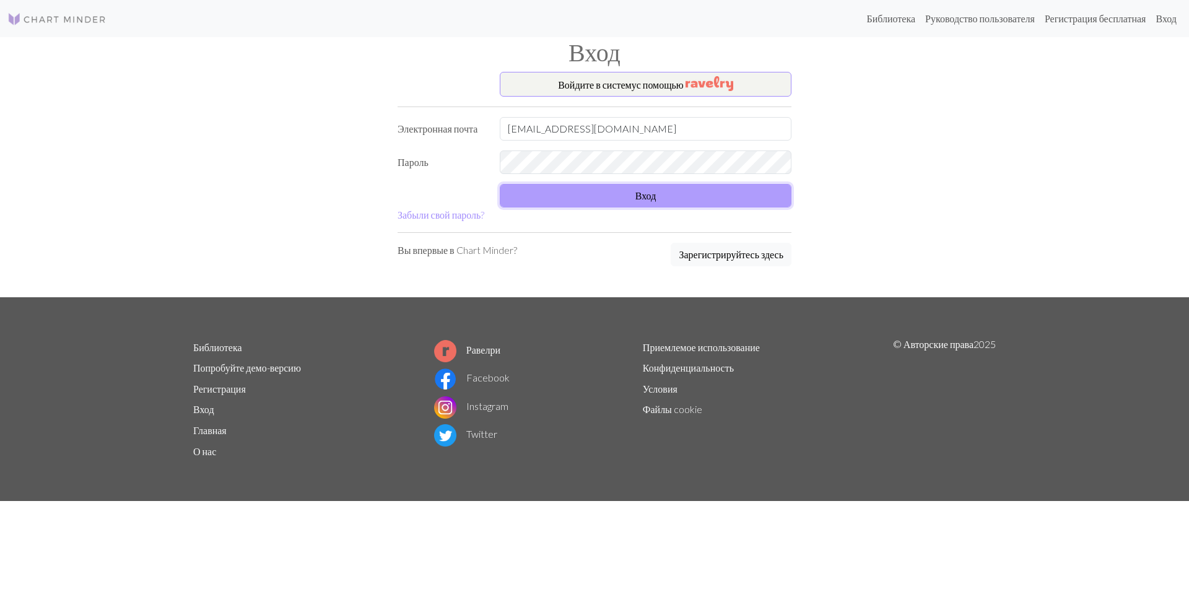
click at [684, 198] on button "Вход" at bounding box center [646, 196] width 292 height 24
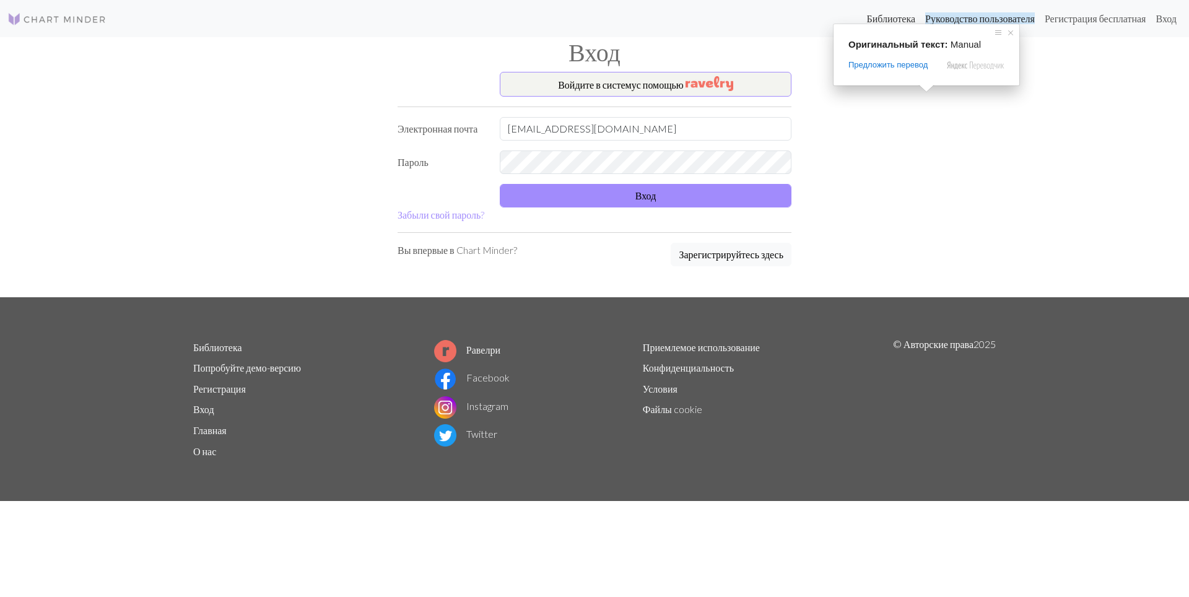
click at [866, 20] on ya-tr-span "Библиотека" at bounding box center [890, 18] width 49 height 12
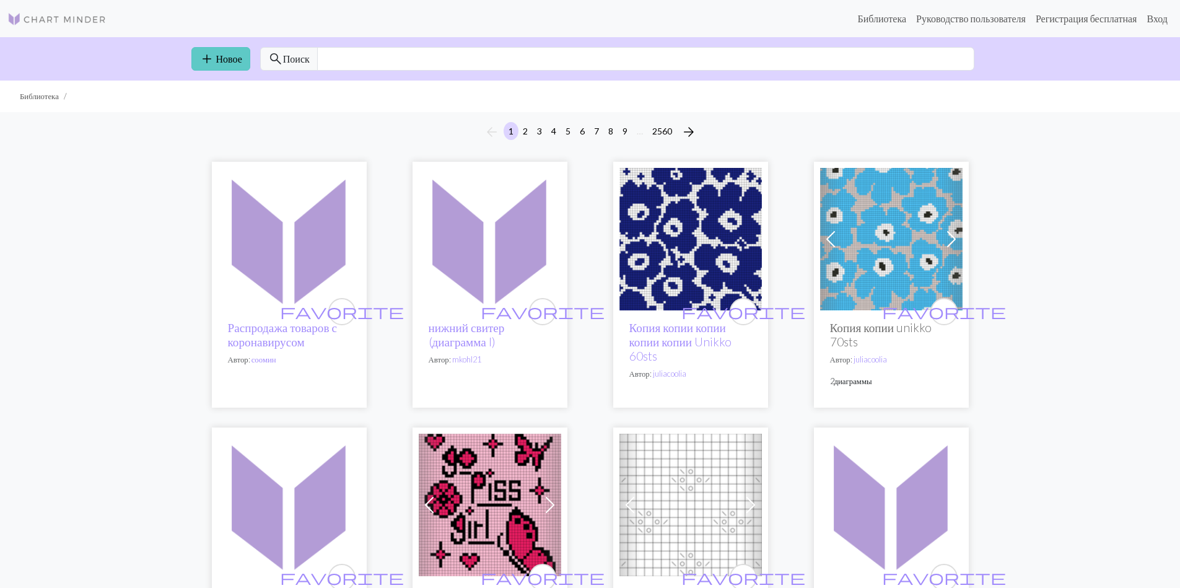
click at [196, 66] on link "add Новое" at bounding box center [220, 59] width 59 height 24
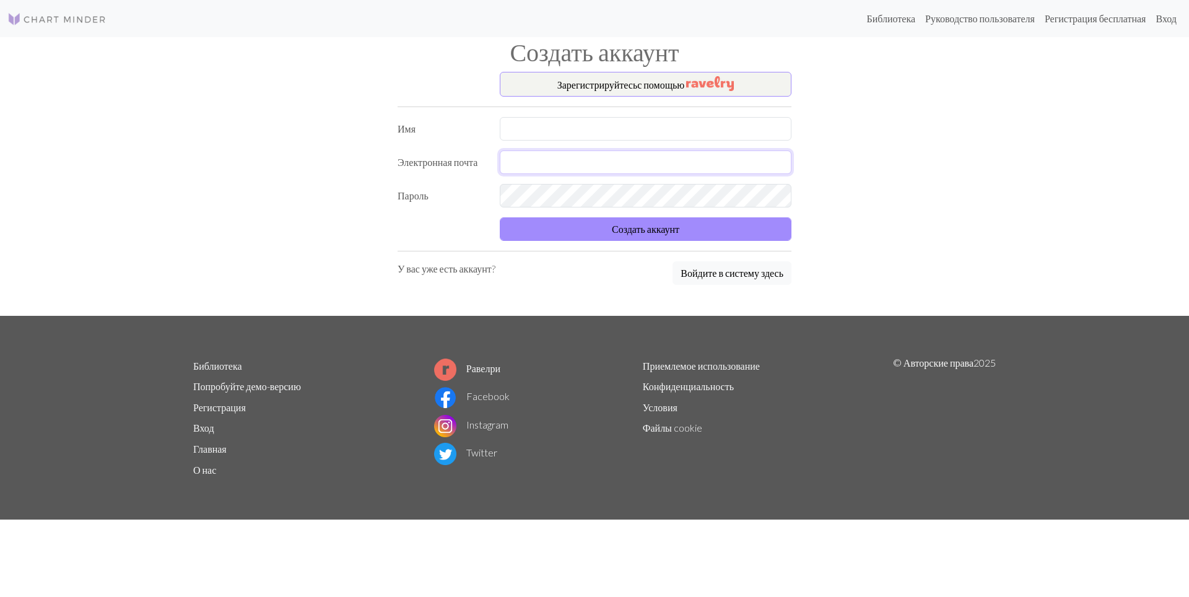
type input "[EMAIL_ADDRESS][DOMAIN_NAME]"
click at [246, 386] on ya-tr-span "Попробуйте демо-версию" at bounding box center [247, 386] width 108 height 12
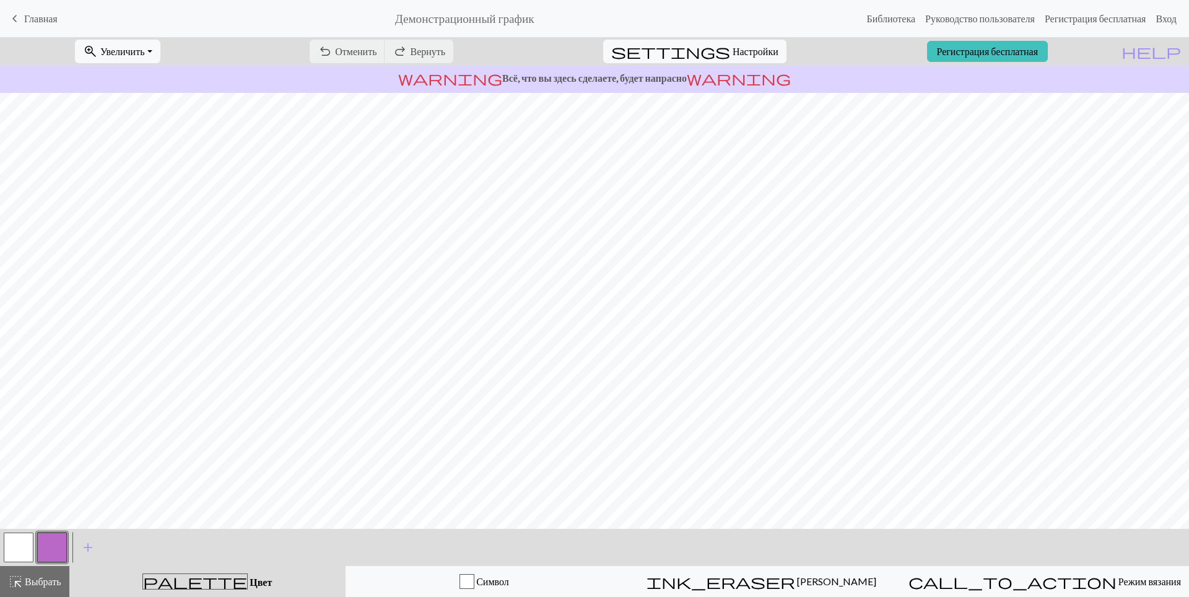
click at [415, 43] on div "undo Отменить Отменить redo Вернуть Вернуть" at bounding box center [381, 51] width 162 height 28
click at [414, 48] on div "undo Отменить Отменить redo Вернуть Вернуть" at bounding box center [381, 51] width 162 height 28
click at [733, 57] on span "Настройки" at bounding box center [756, 51] width 46 height 15
select select "aran"
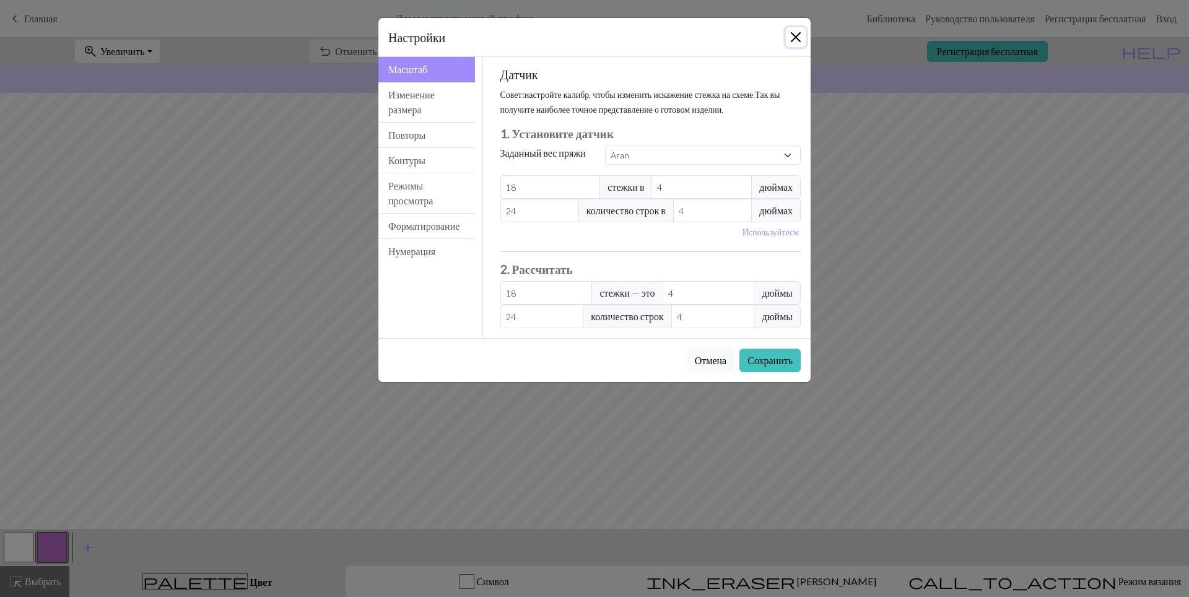
click at [795, 41] on button "Закрыть" at bounding box center [796, 37] width 20 height 20
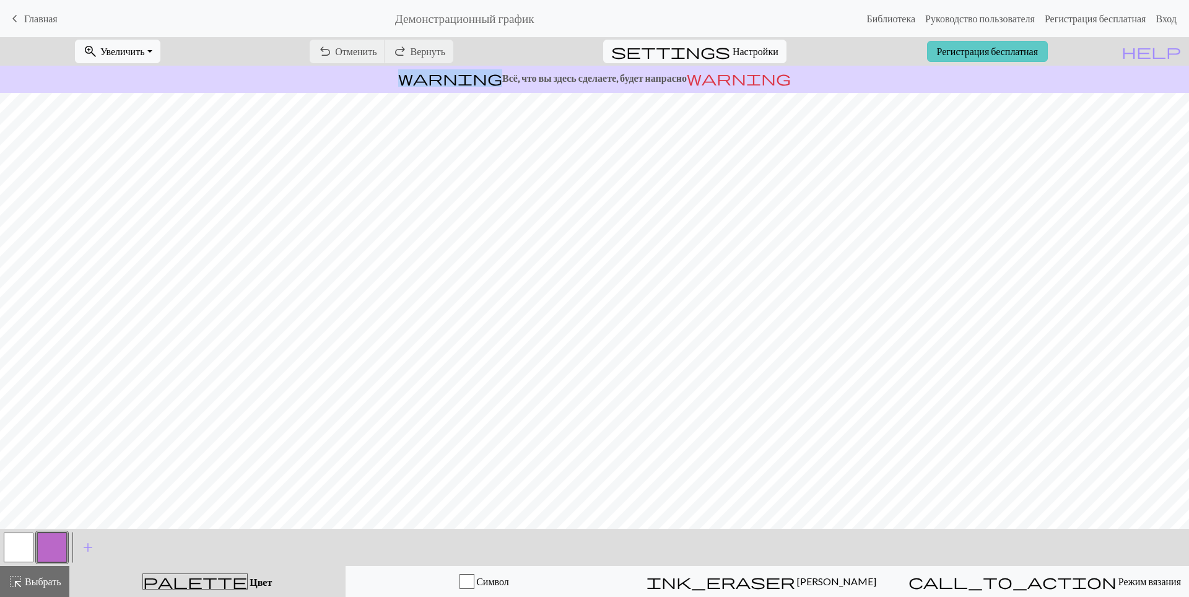
click at [993, 48] on ya-tr-span "Регистрация бесплатная" at bounding box center [988, 51] width 102 height 12
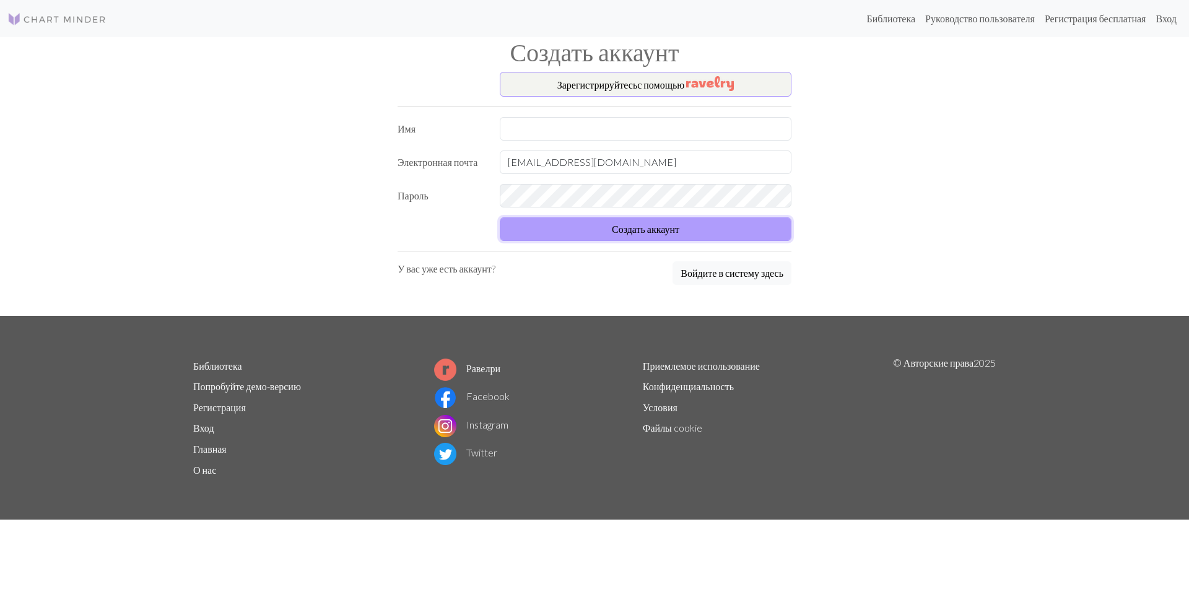
click at [632, 233] on ya-tr-span "Создать аккаунт" at bounding box center [645, 229] width 67 height 12
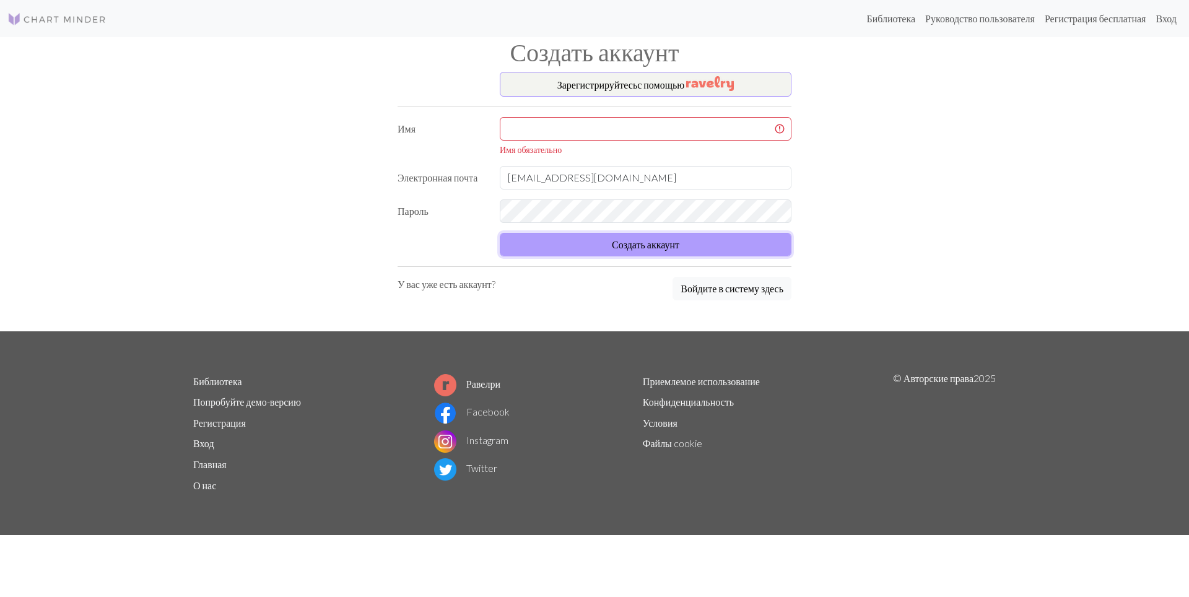
click at [642, 253] on button "Создать аккаунт" at bounding box center [646, 245] width 292 height 24
click at [1162, 17] on ya-tr-span "Вход" at bounding box center [1165, 18] width 21 height 12
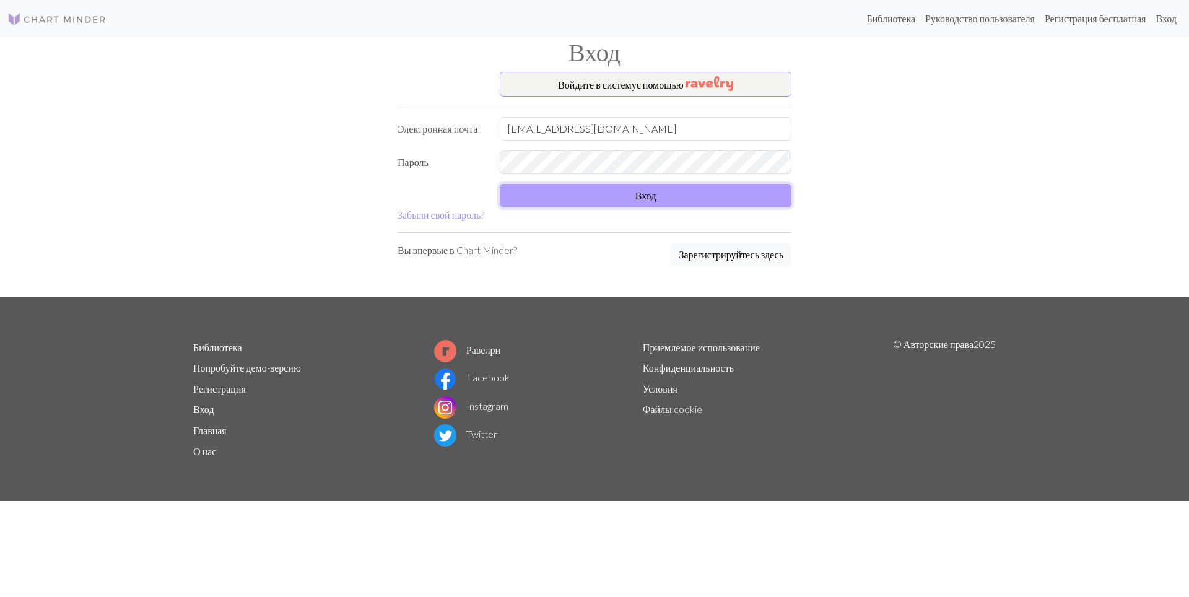
click at [605, 196] on button "Вход" at bounding box center [646, 196] width 292 height 24
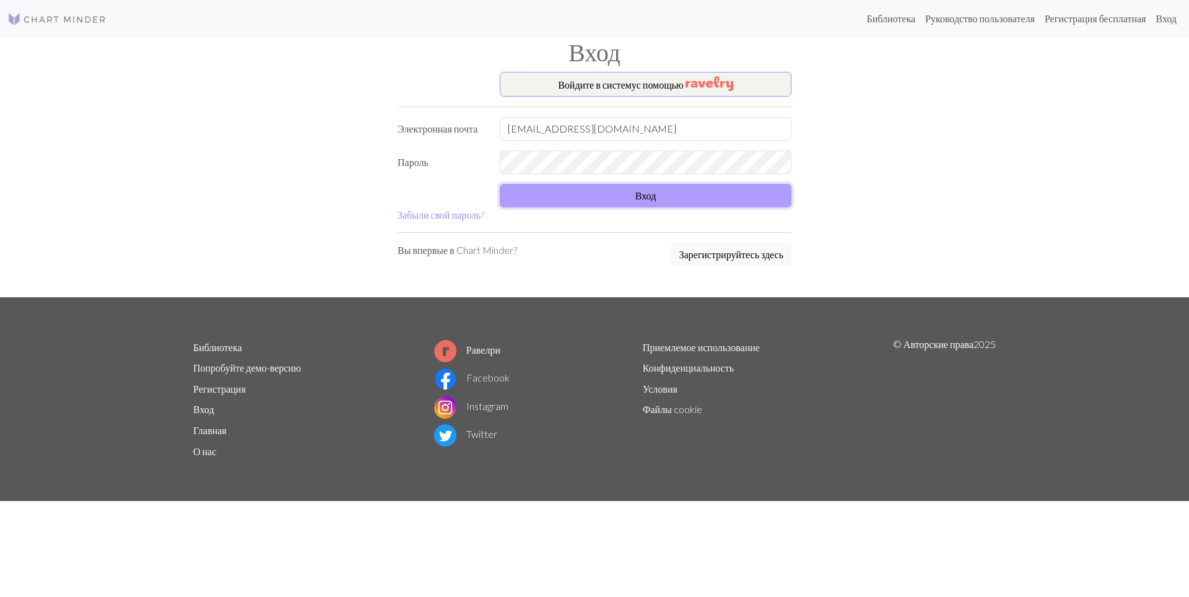
click at [605, 196] on button "Вход" at bounding box center [646, 196] width 292 height 24
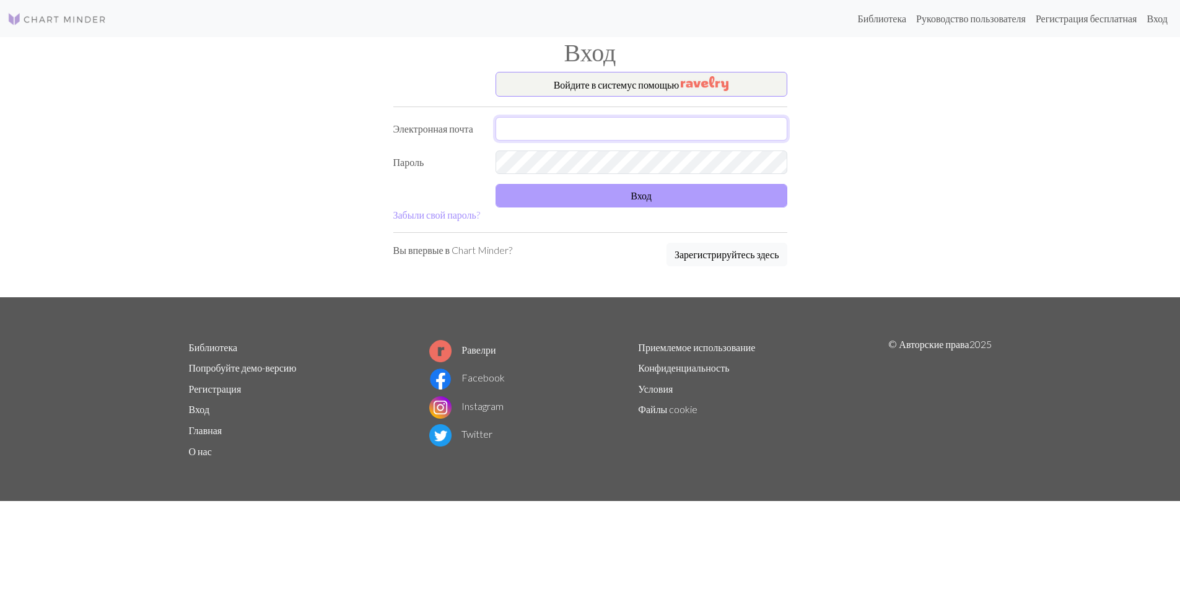
type input "[EMAIL_ADDRESS][DOMAIN_NAME]"
click at [613, 196] on button "Вход" at bounding box center [641, 196] width 292 height 24
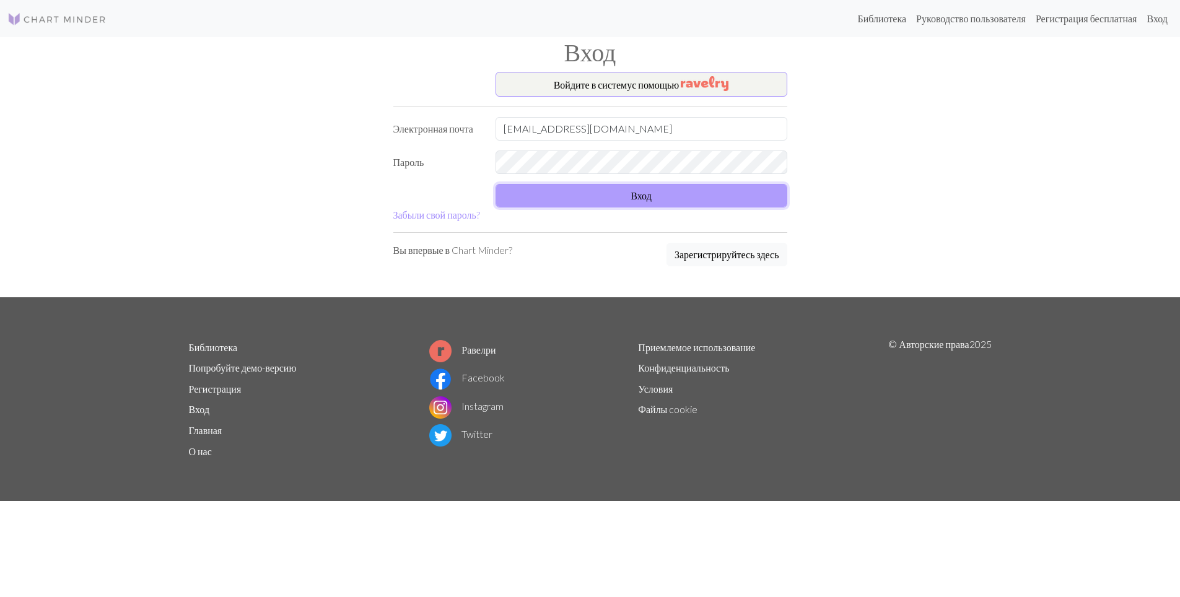
click at [613, 196] on button "Вход" at bounding box center [641, 196] width 292 height 24
type input "[EMAIL_ADDRESS][DOMAIN_NAME]"
click at [637, 192] on ya-tr-span "Вход" at bounding box center [640, 195] width 21 height 12
click at [643, 204] on button "Вход" at bounding box center [641, 196] width 292 height 24
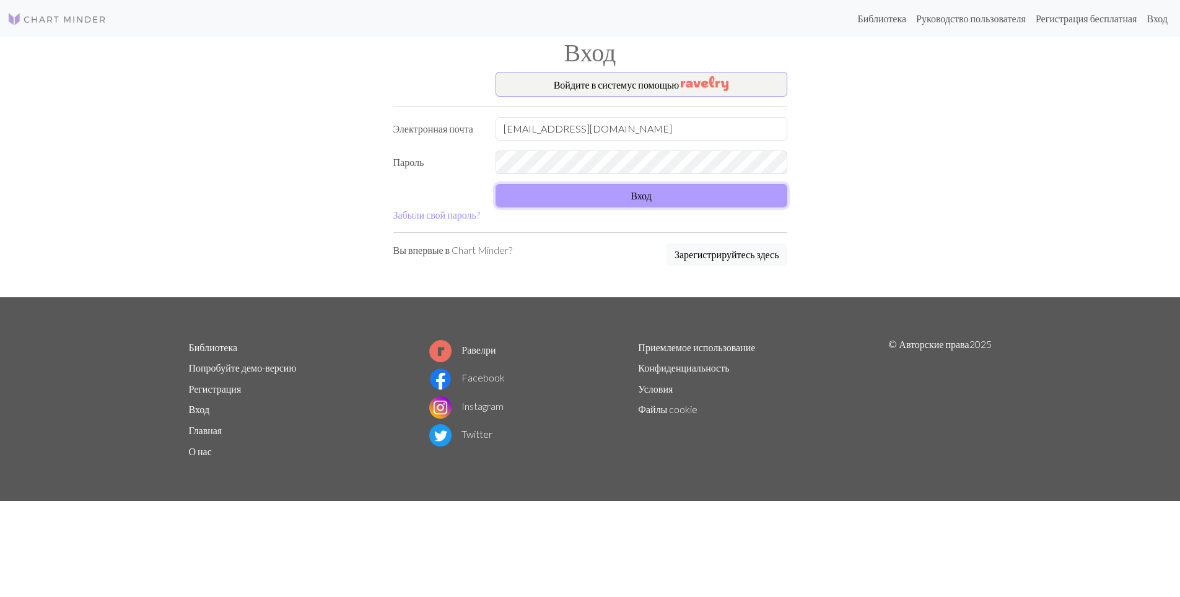
click at [643, 204] on button "Вход" at bounding box center [641, 196] width 292 height 24
click at [653, 207] on form "Войдите в систему с помощью Электронная почта nellyfake@outlook.com Пароль Вход…" at bounding box center [590, 147] width 394 height 150
click at [624, 201] on button "Вход" at bounding box center [641, 196] width 292 height 24
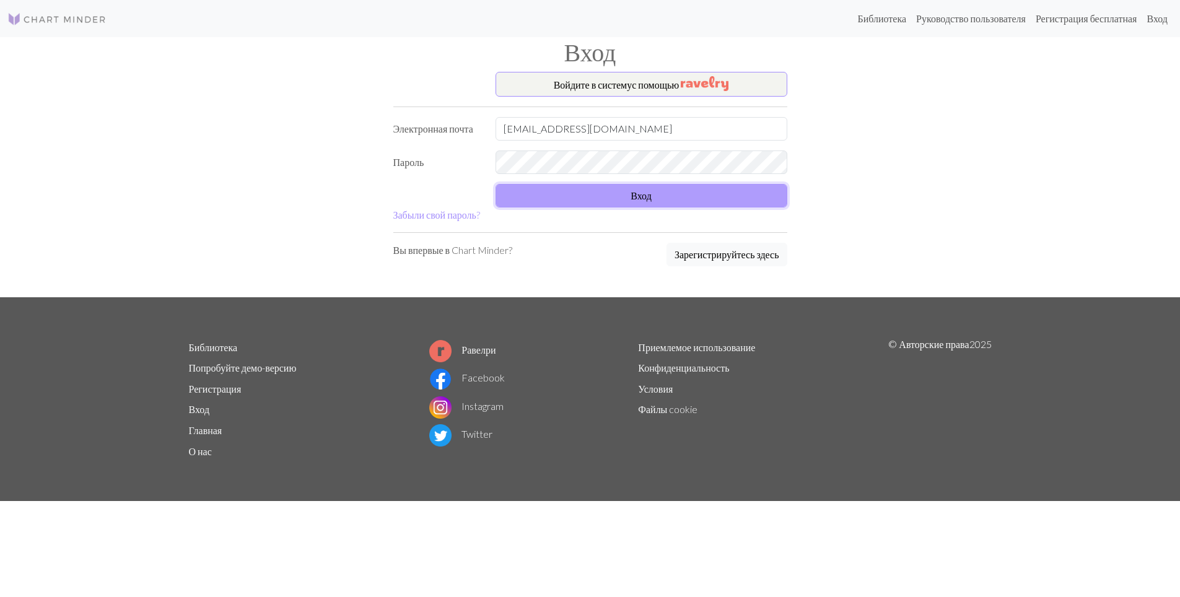
click at [624, 201] on button "Вход" at bounding box center [641, 196] width 292 height 24
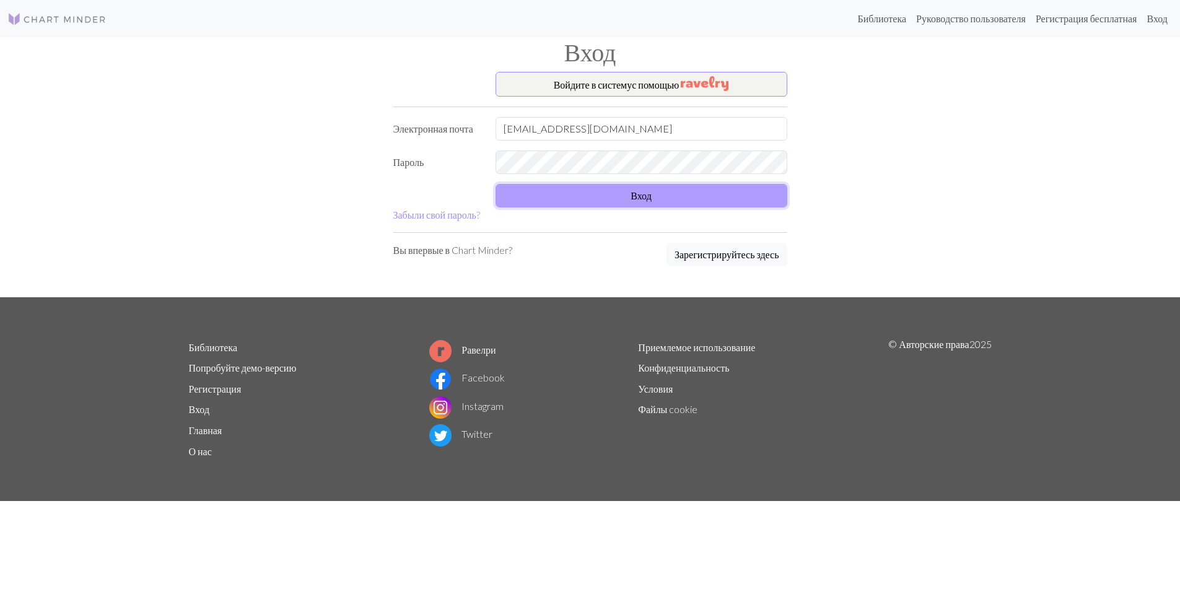
click at [624, 201] on button "Вход" at bounding box center [641, 196] width 292 height 24
click at [569, 198] on button "Вход" at bounding box center [641, 196] width 292 height 24
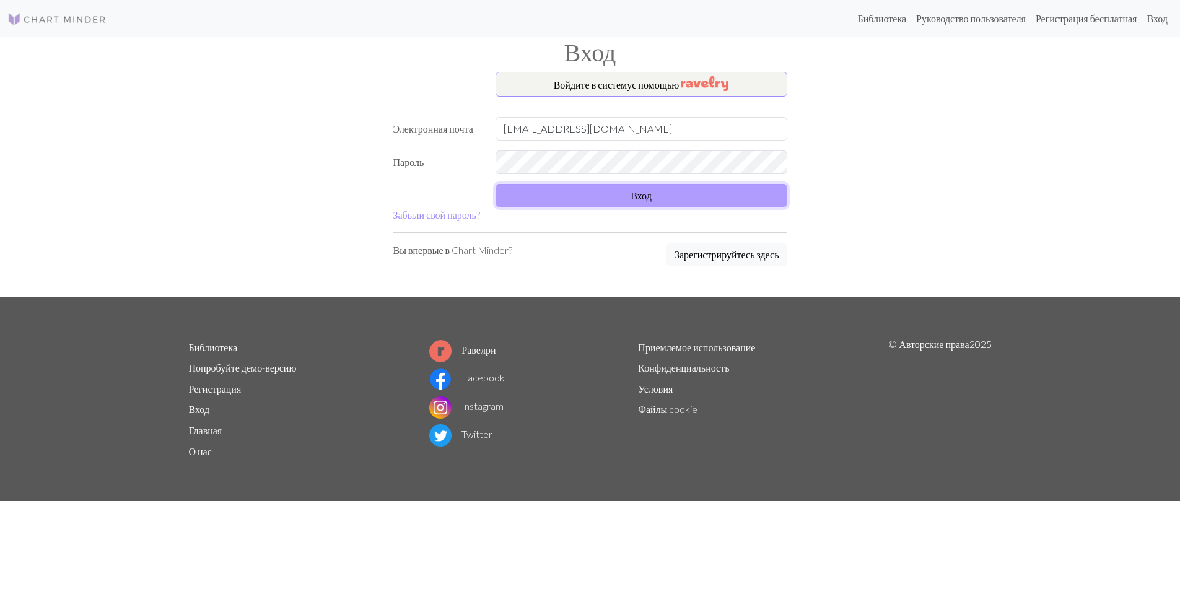
click at [569, 198] on button "Вход" at bounding box center [641, 196] width 292 height 24
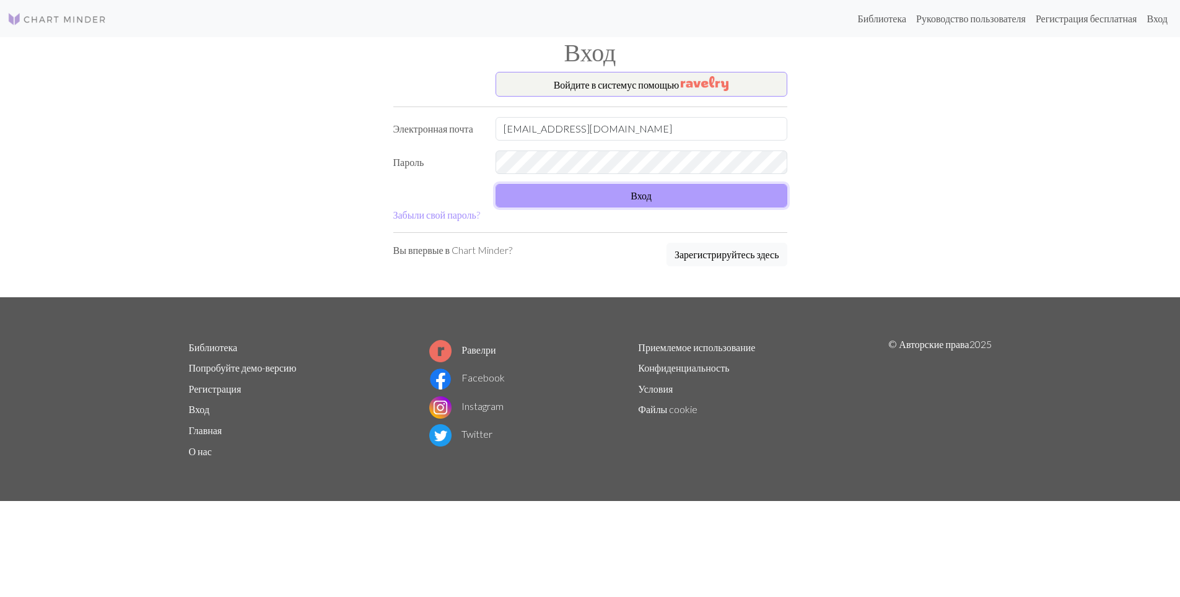
click at [569, 198] on button "Вход" at bounding box center [641, 196] width 292 height 24
type input "[EMAIL_ADDRESS][DOMAIN_NAME]"
click at [700, 192] on button "Вход" at bounding box center [641, 196] width 292 height 24
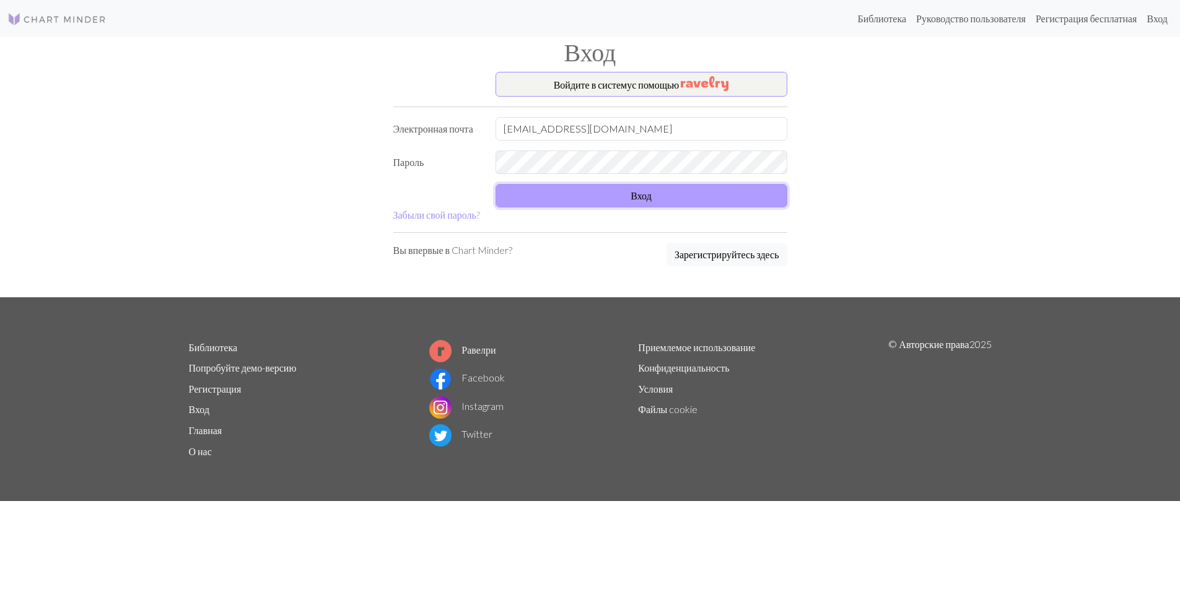
click at [700, 192] on button "Вход" at bounding box center [641, 196] width 292 height 24
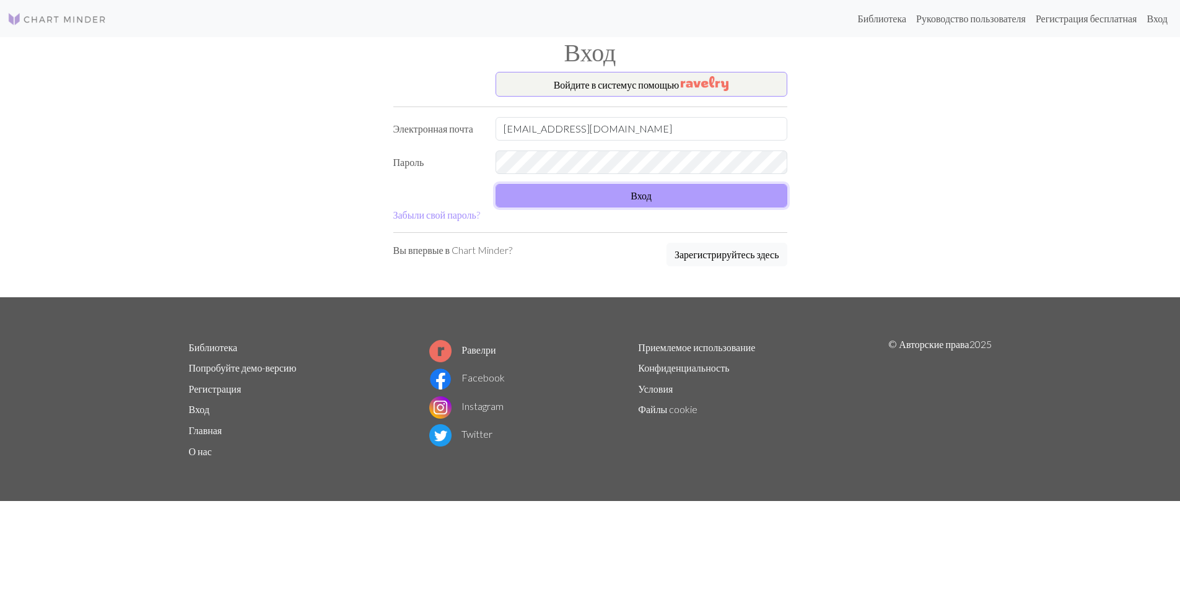
click at [700, 192] on button "Вход" at bounding box center [641, 196] width 292 height 24
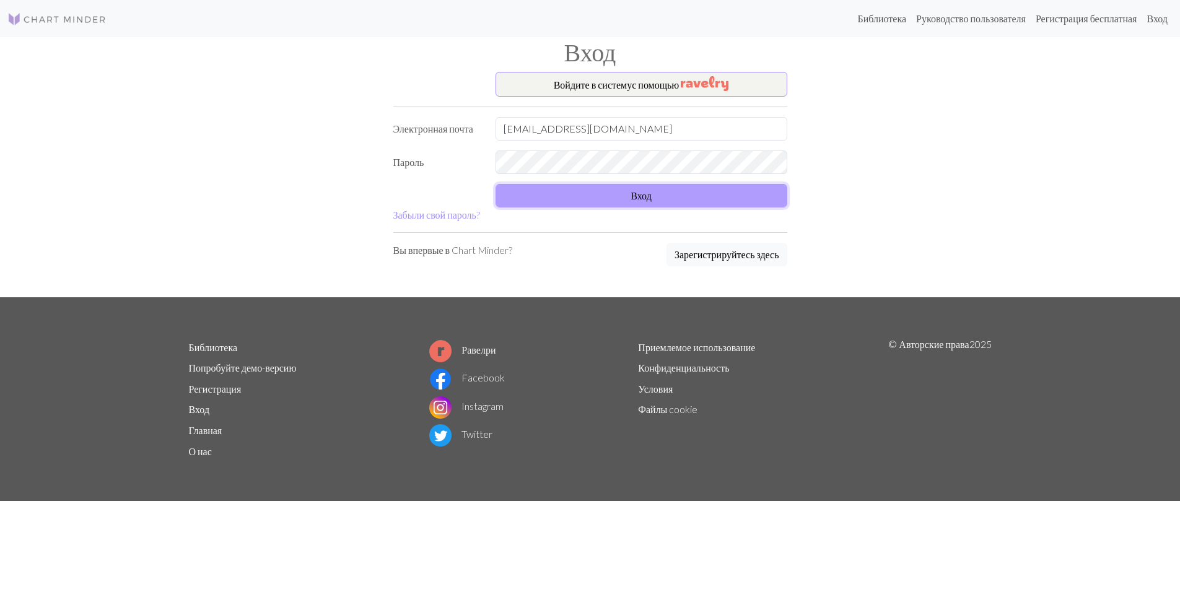
click at [700, 192] on button "Вход" at bounding box center [641, 196] width 292 height 24
click at [581, 194] on button "Вход" at bounding box center [641, 196] width 292 height 24
